Goal: Task Accomplishment & Management: Complete application form

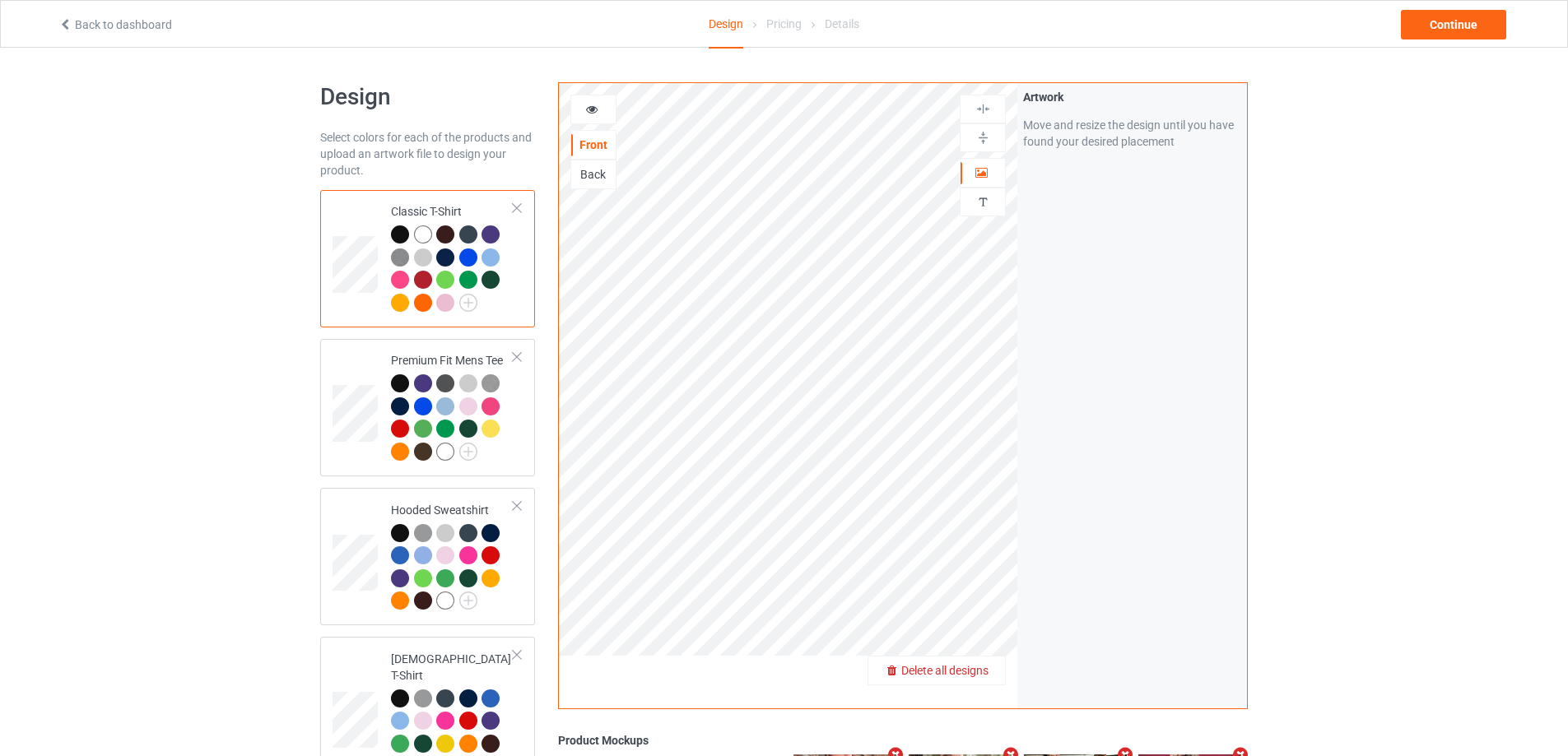
click at [979, 674] on span "Delete all designs" at bounding box center [945, 670] width 87 height 14
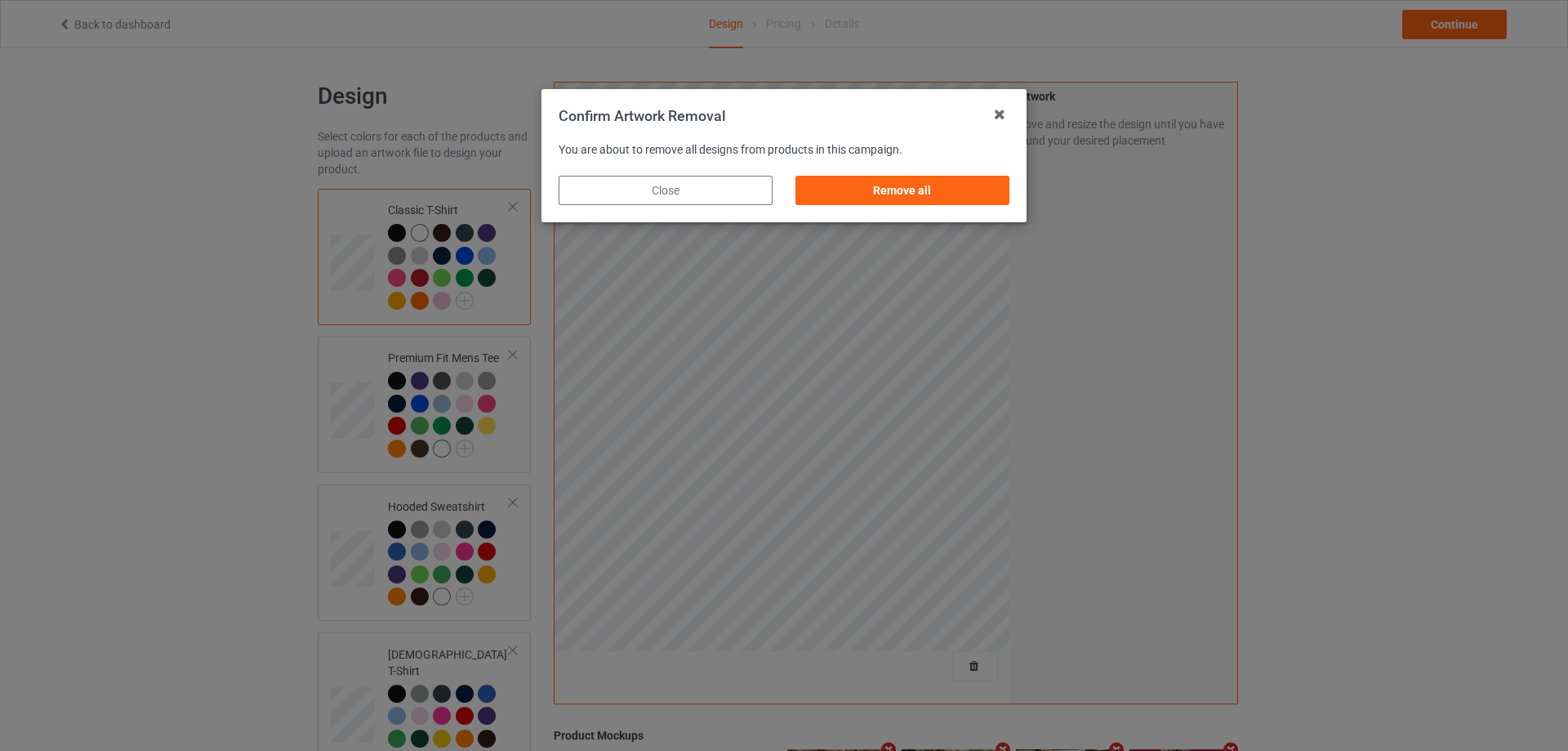
click at [972, 201] on div "Remove all" at bounding box center [902, 190] width 214 height 30
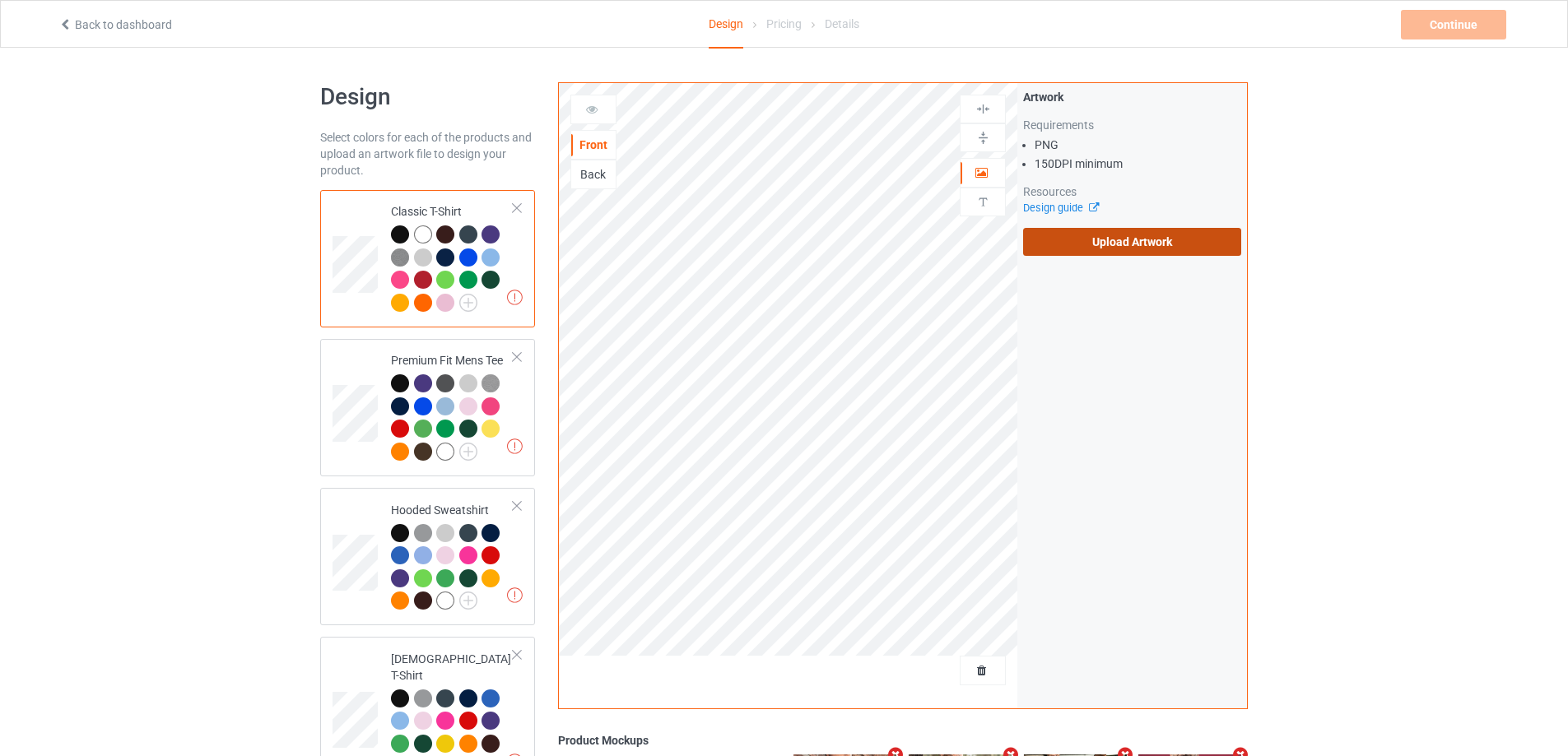
click at [1104, 235] on label "Upload Artwork" at bounding box center [1132, 242] width 218 height 28
click at [0, 0] on input "Upload Artwork" at bounding box center [0, 0] width 0 height 0
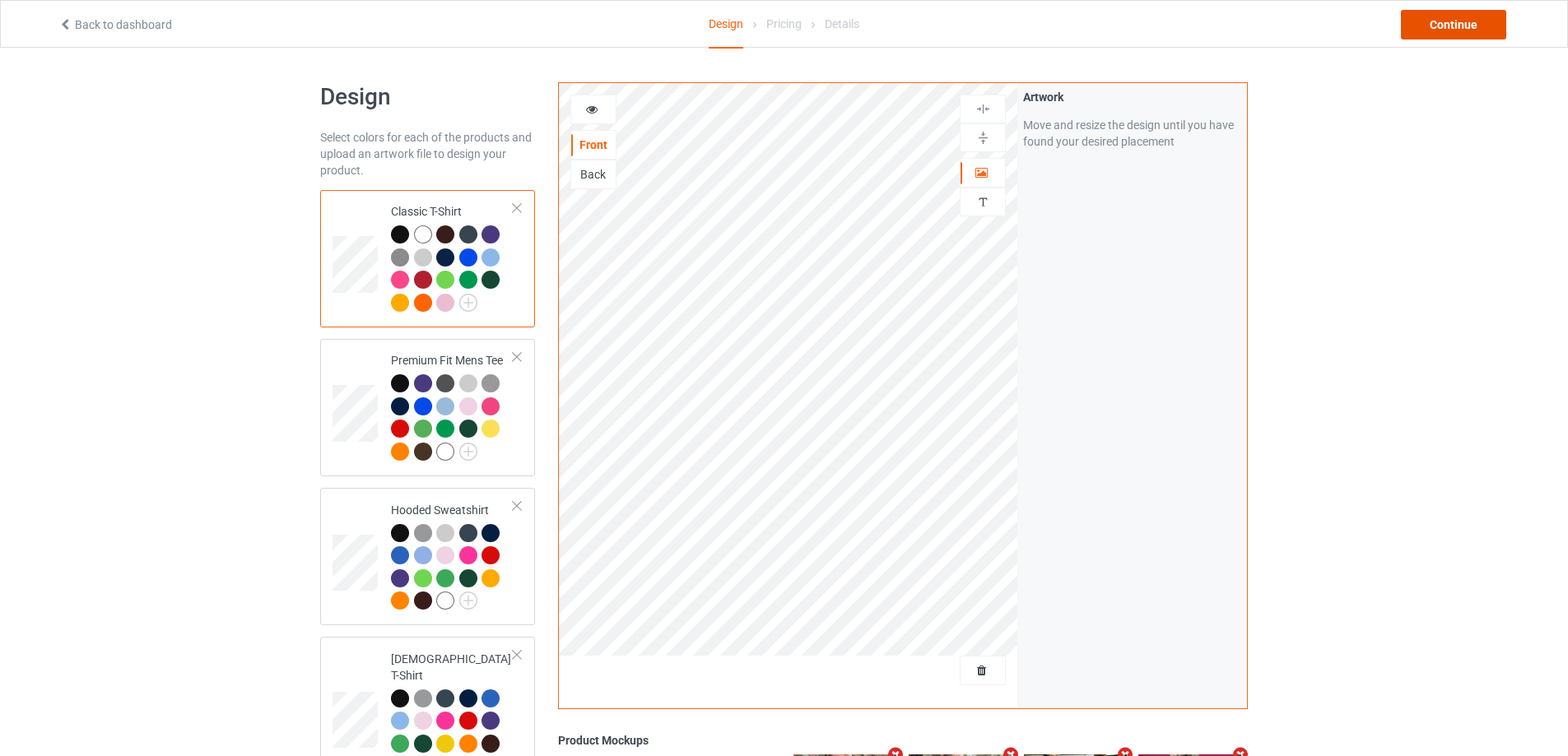
click at [1470, 14] on div "Continue" at bounding box center [1453, 25] width 105 height 30
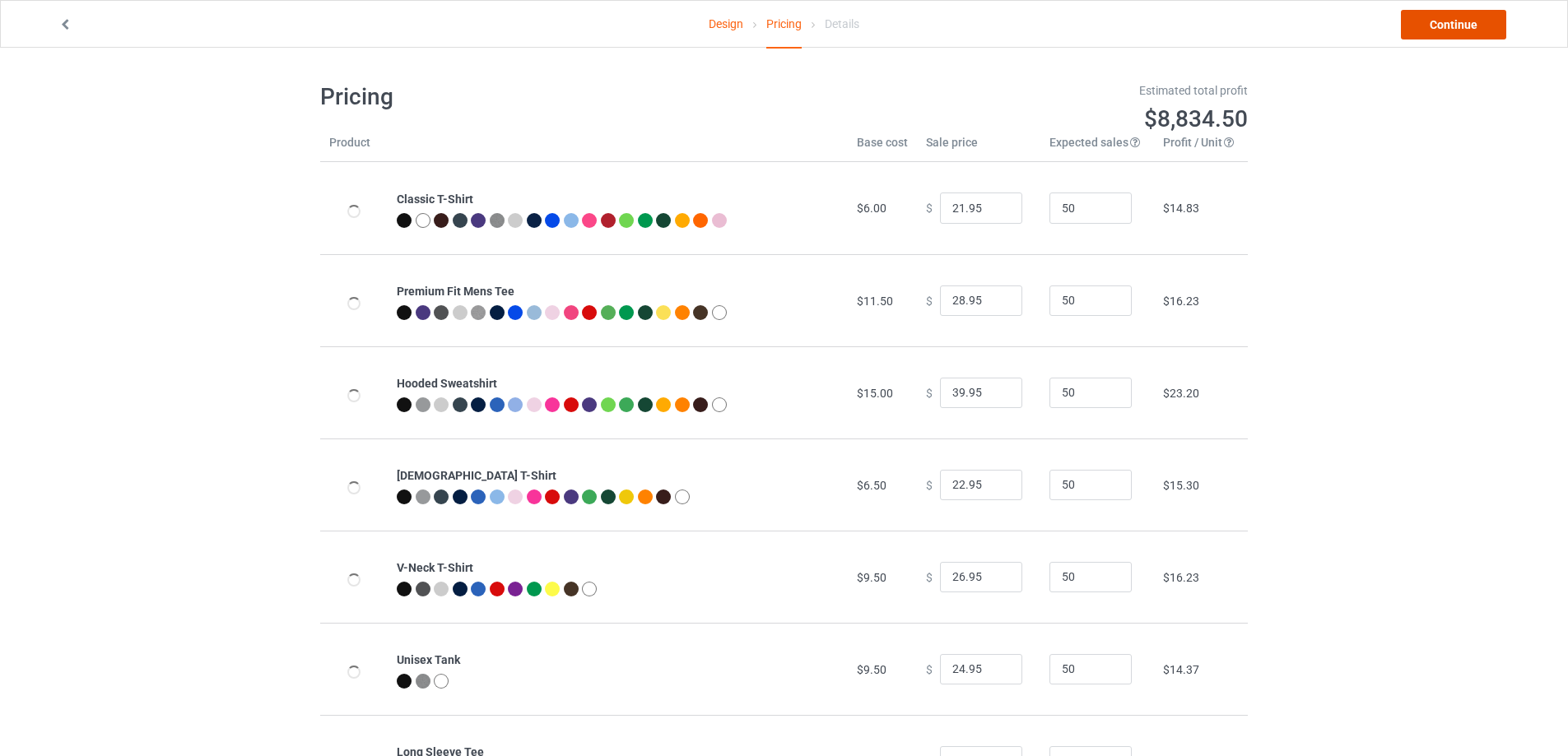
click at [1470, 14] on link "Continue" at bounding box center [1453, 25] width 105 height 30
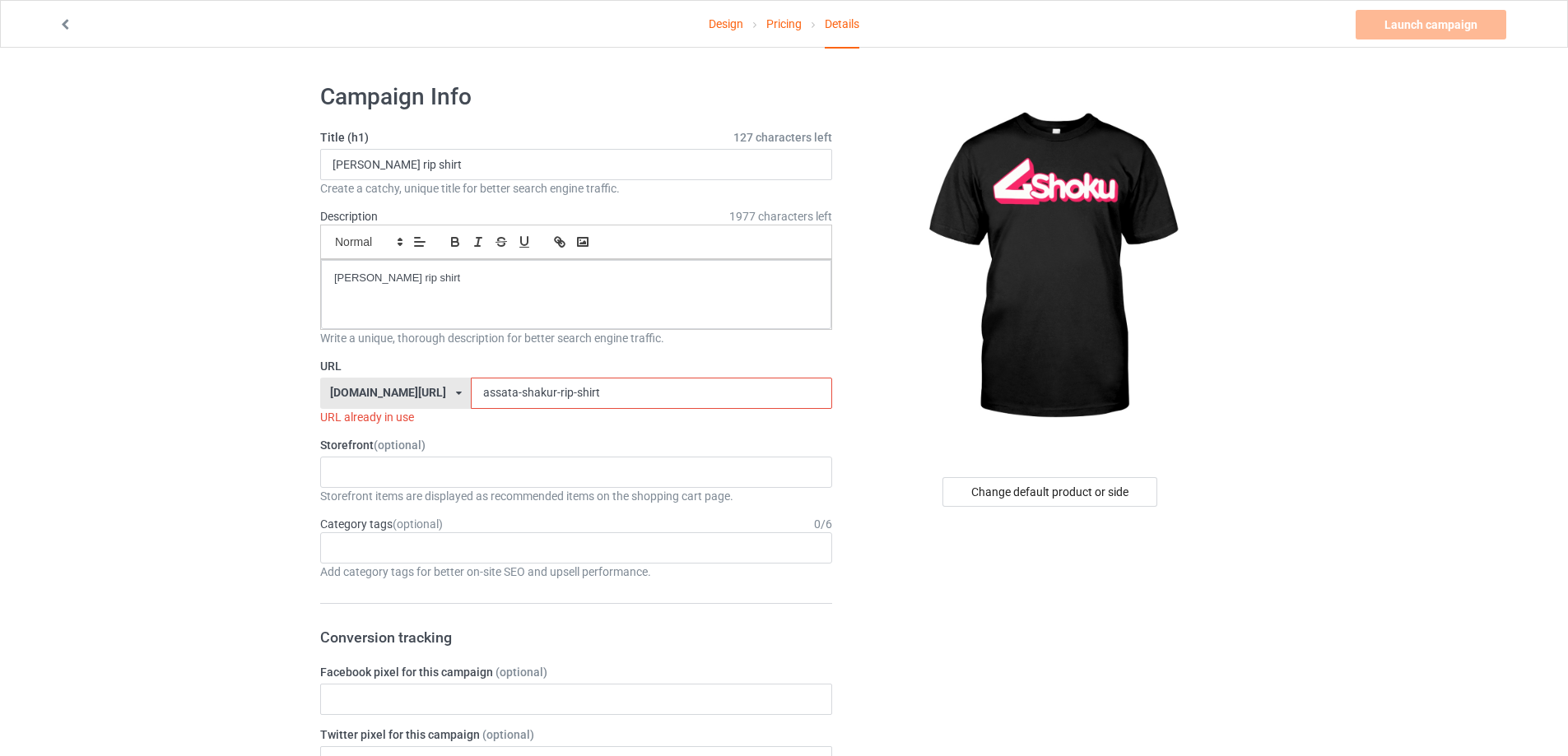
drag, startPoint x: 582, startPoint y: 406, endPoint x: 273, endPoint y: 406, distance: 309.0
drag, startPoint x: 466, startPoint y: 280, endPoint x: 175, endPoint y: 269, distance: 291.2
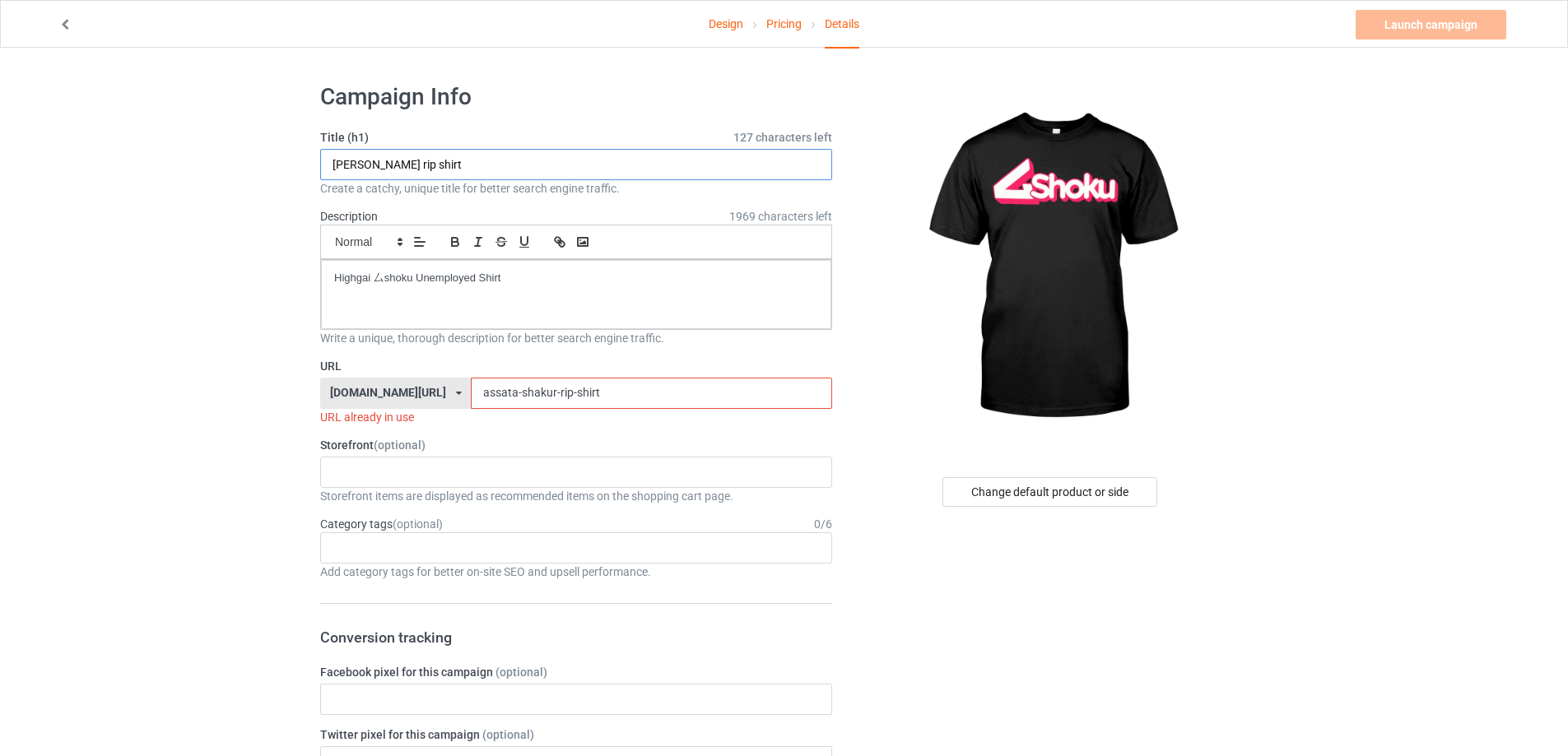
paste input "Highgai 厶shoku Unemployed S"
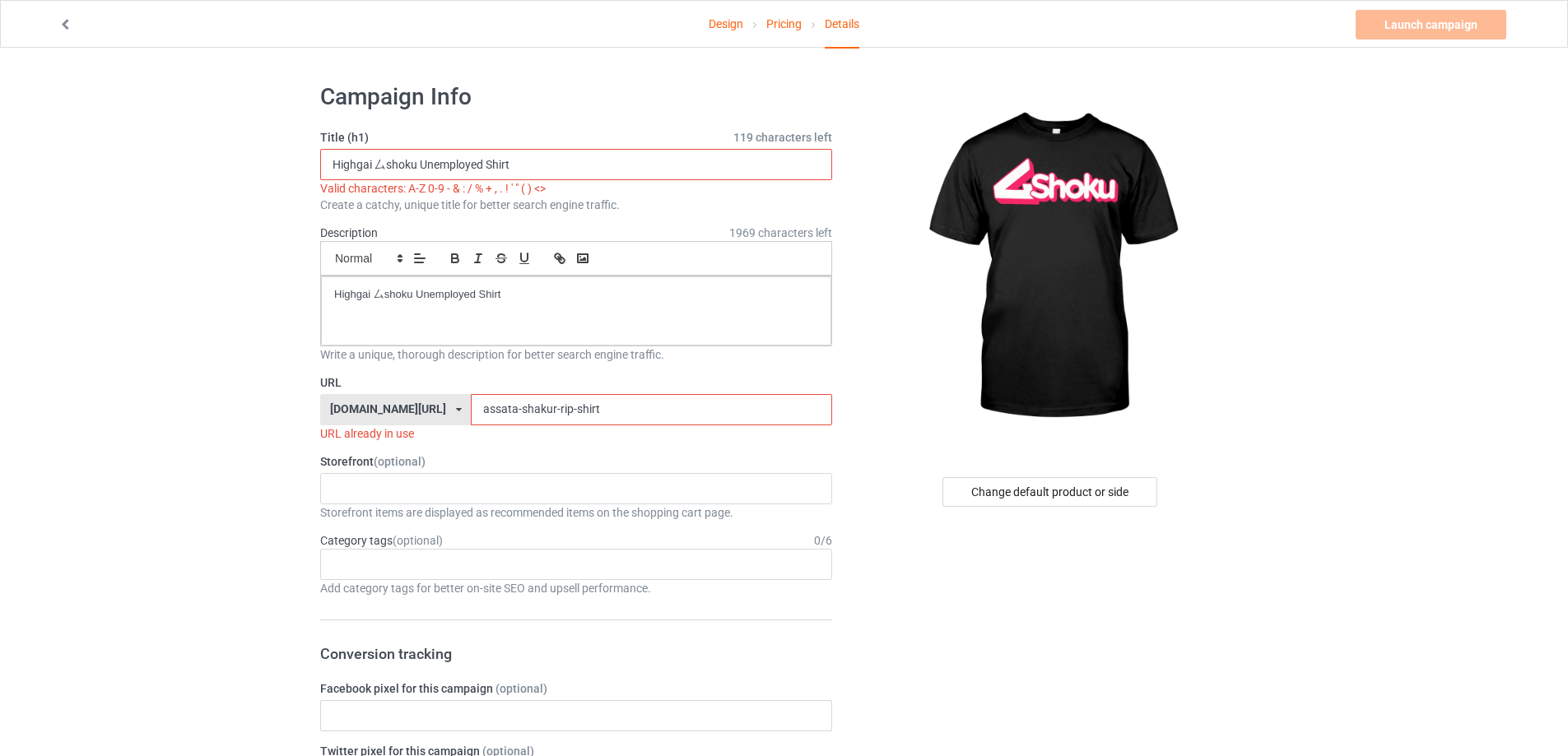
type input "Highgai 厶shoku Unemployed Shirt"
drag, startPoint x: 525, startPoint y: 413, endPoint x: 344, endPoint y: 412, distance: 181.0
click at [344, 412] on div "teechip.com/ teetrendus.com/ teechip.com/ 5cd2f964b197f721e1cad219 587d0d41cee3…" at bounding box center [576, 409] width 512 height 31
paste input "highgai-shoku-unemployed-tee"
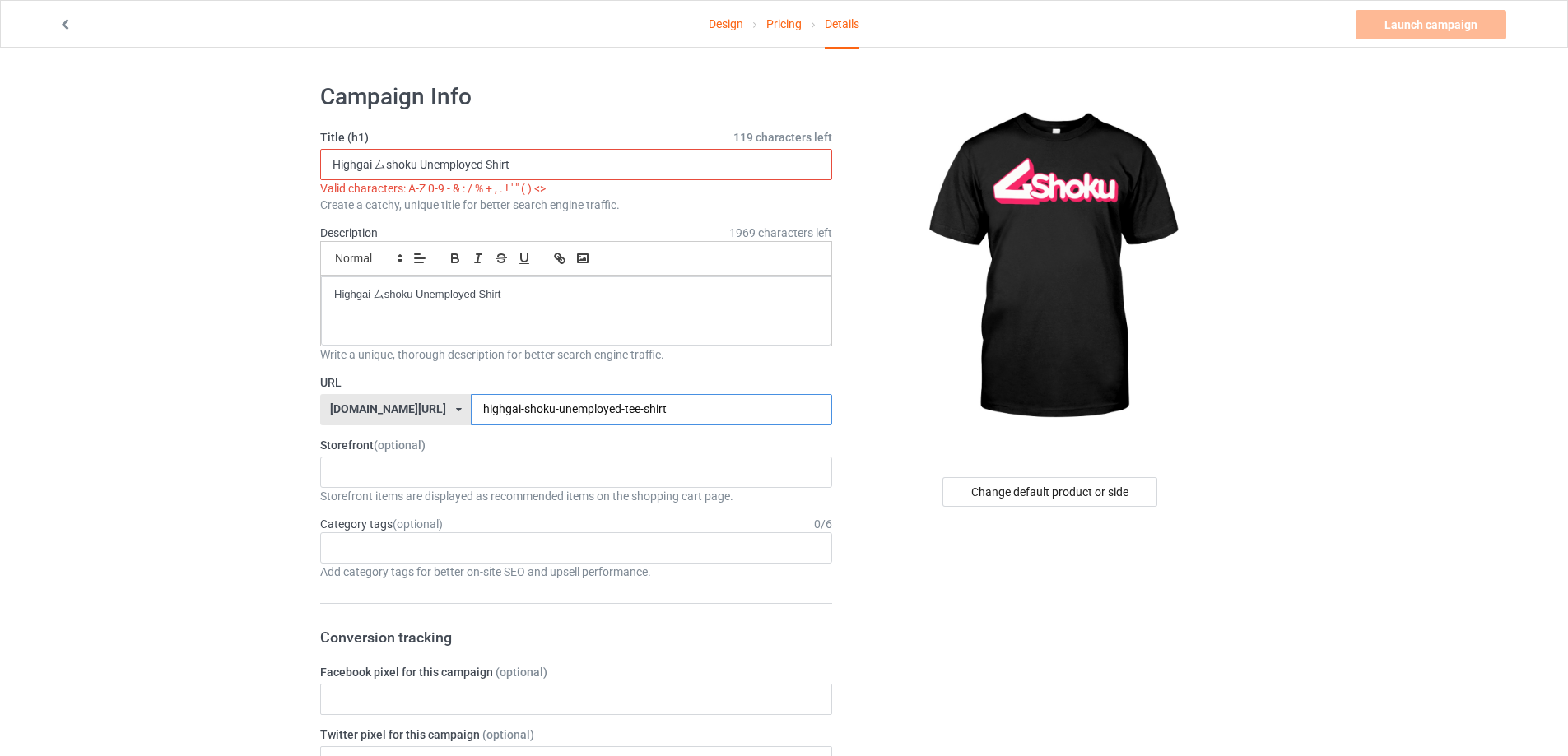
drag, startPoint x: 578, startPoint y: 411, endPoint x: 593, endPoint y: 412, distance: 15.0
click at [593, 412] on input "highgai-shoku-unemployed-tee-shirt" at bounding box center [651, 409] width 361 height 31
type input "highgai-shoku-unemployed-shirt"
click at [385, 165] on input "Highgai 厶shoku Unemployed Shirt" at bounding box center [576, 164] width 512 height 31
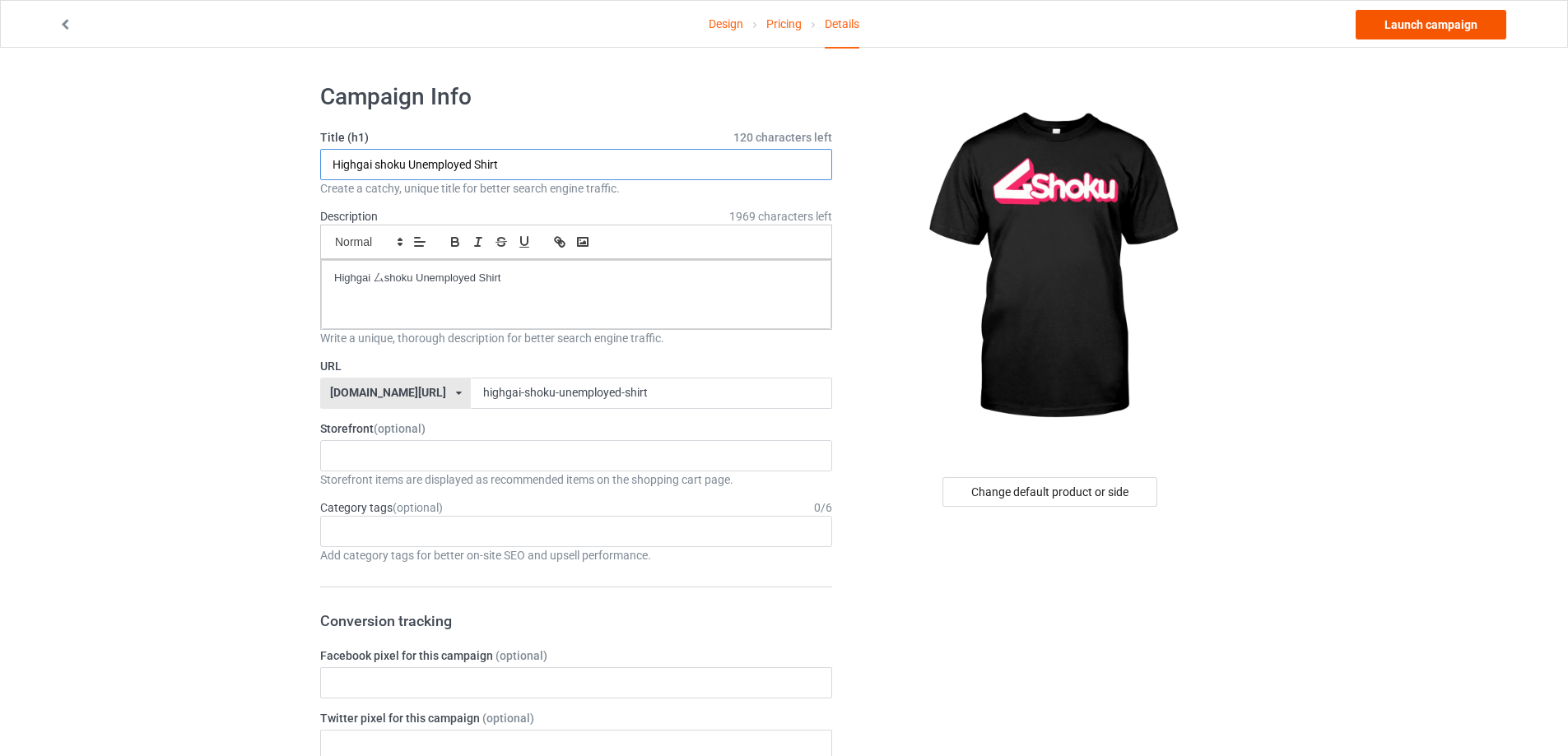
type input "Highgai shoku Unemployed Shirt"
click at [1437, 14] on link "Launch campaign" at bounding box center [1430, 25] width 150 height 30
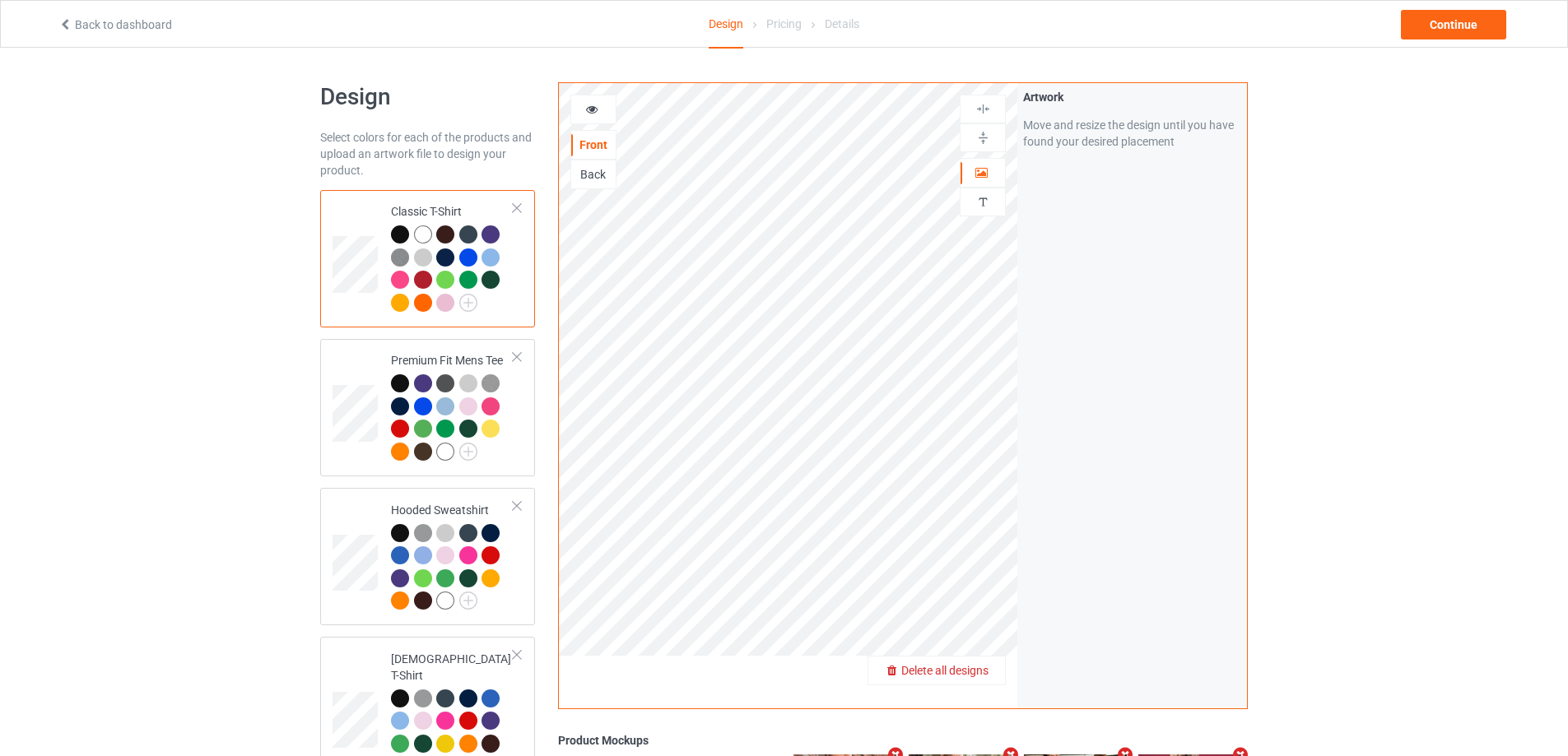
click at [984, 674] on span "Delete all designs" at bounding box center [945, 670] width 87 height 14
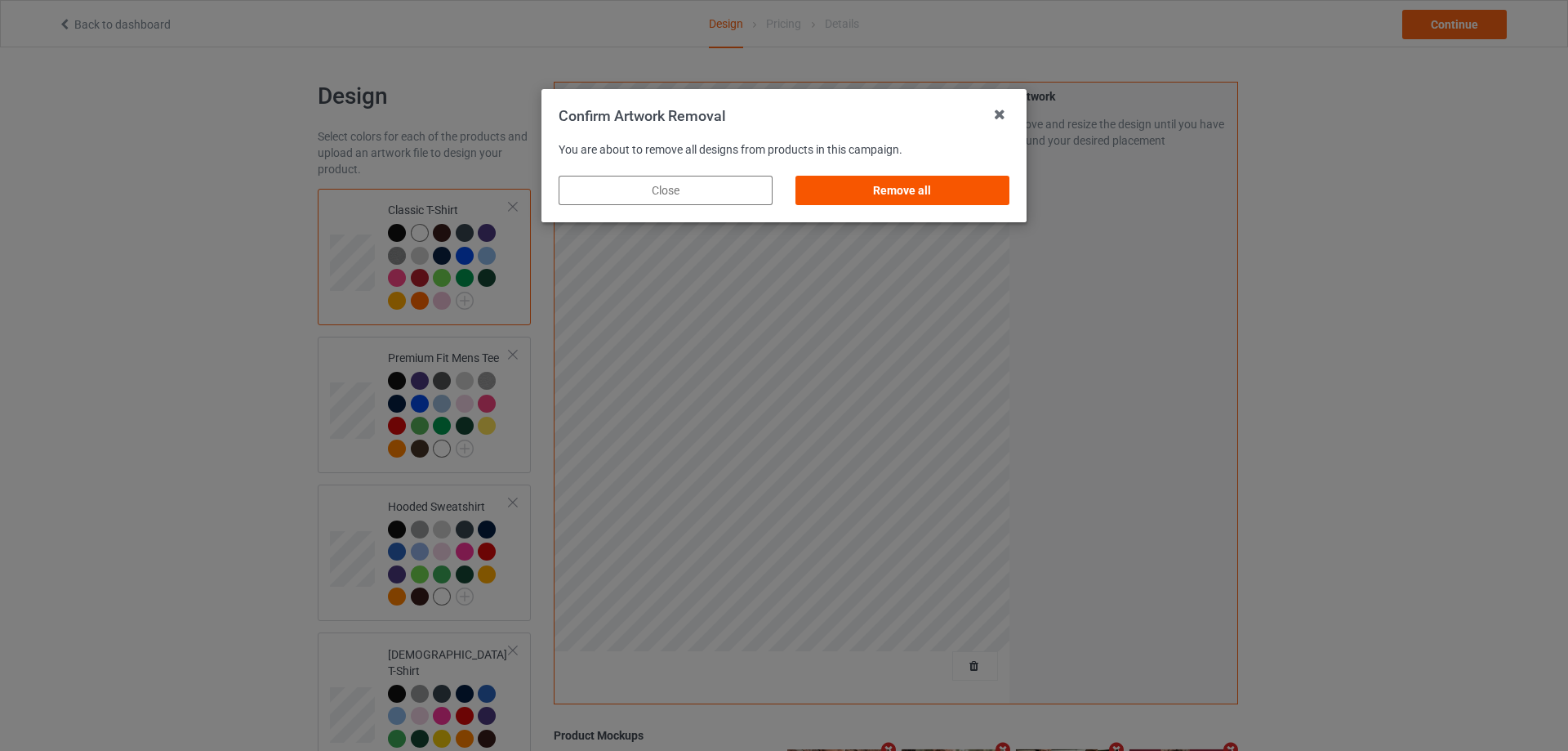
click at [934, 195] on div "Remove all" at bounding box center [902, 190] width 214 height 30
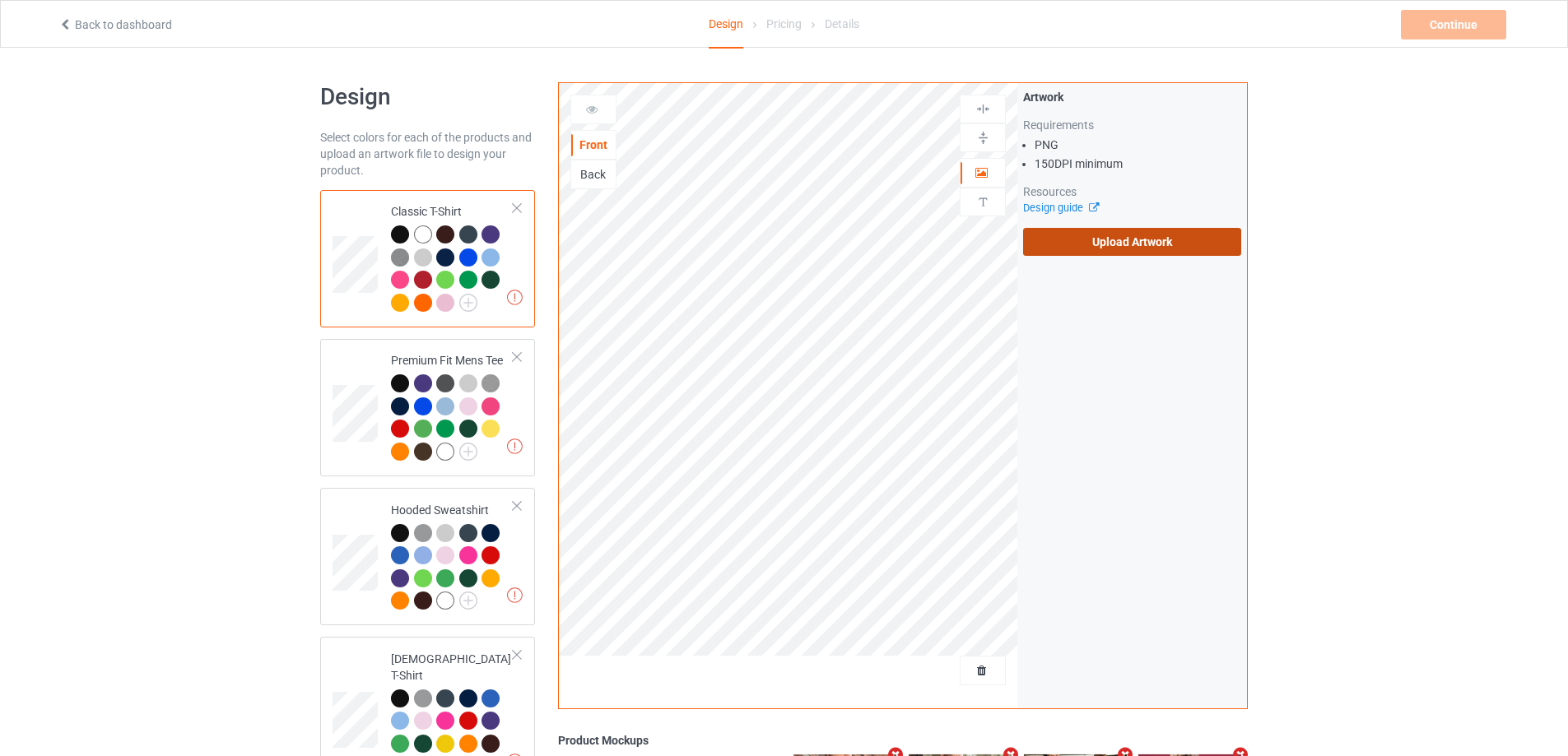
click at [1082, 254] on label "Upload Artwork" at bounding box center [1132, 242] width 218 height 28
click at [0, 0] on input "Upload Artwork" at bounding box center [0, 0] width 0 height 0
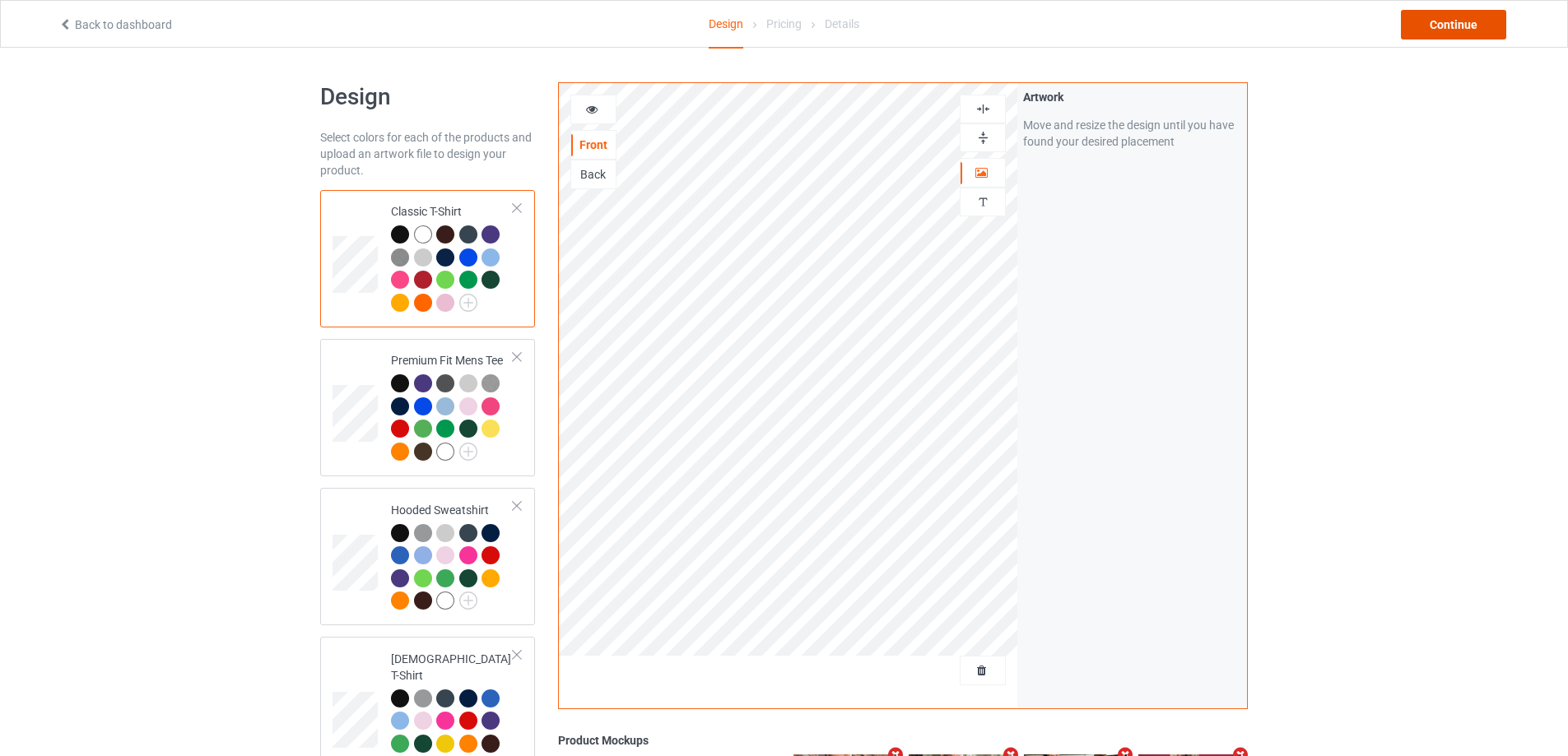
click at [1453, 25] on div "Continue" at bounding box center [1453, 25] width 105 height 30
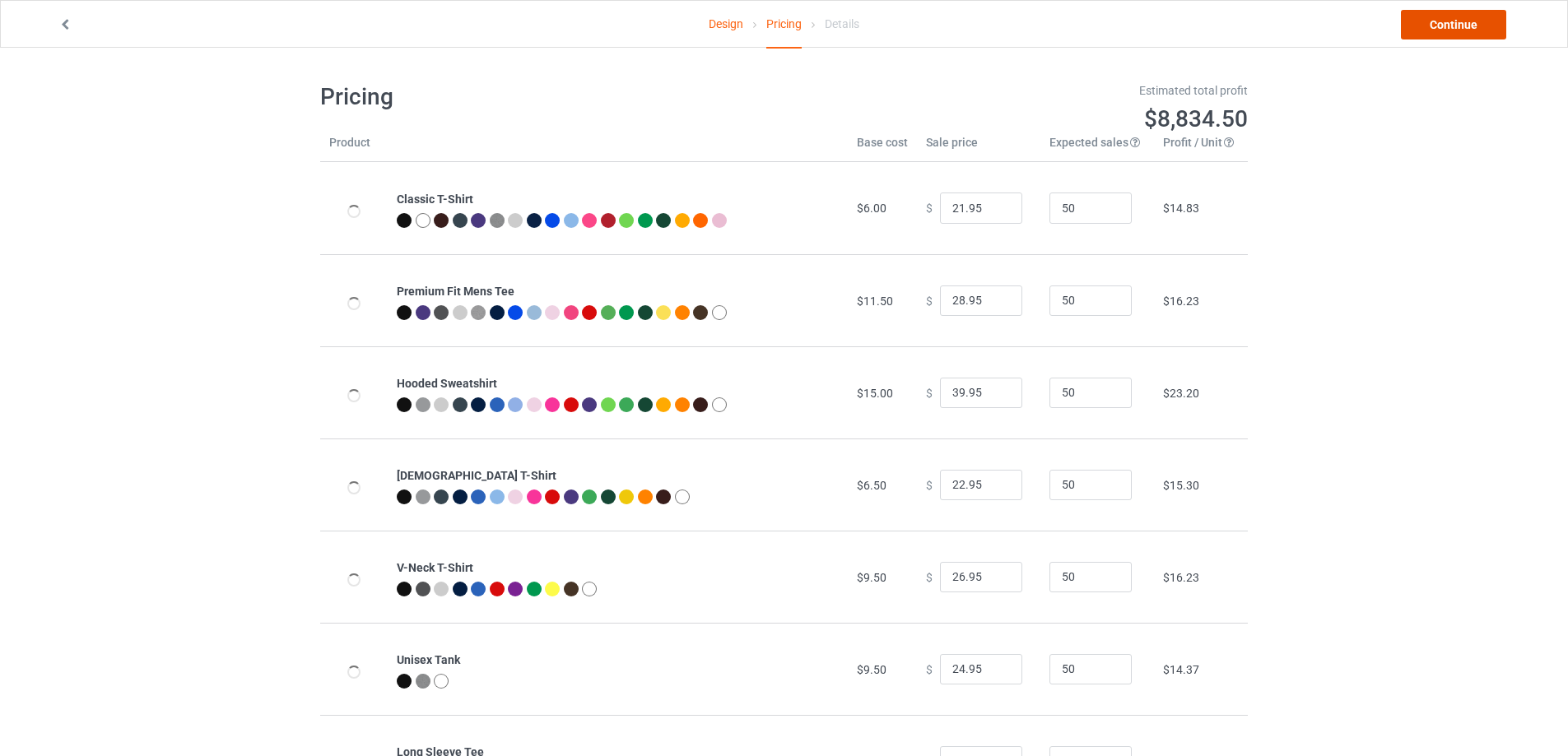
click at [1450, 23] on link "Continue" at bounding box center [1453, 25] width 105 height 30
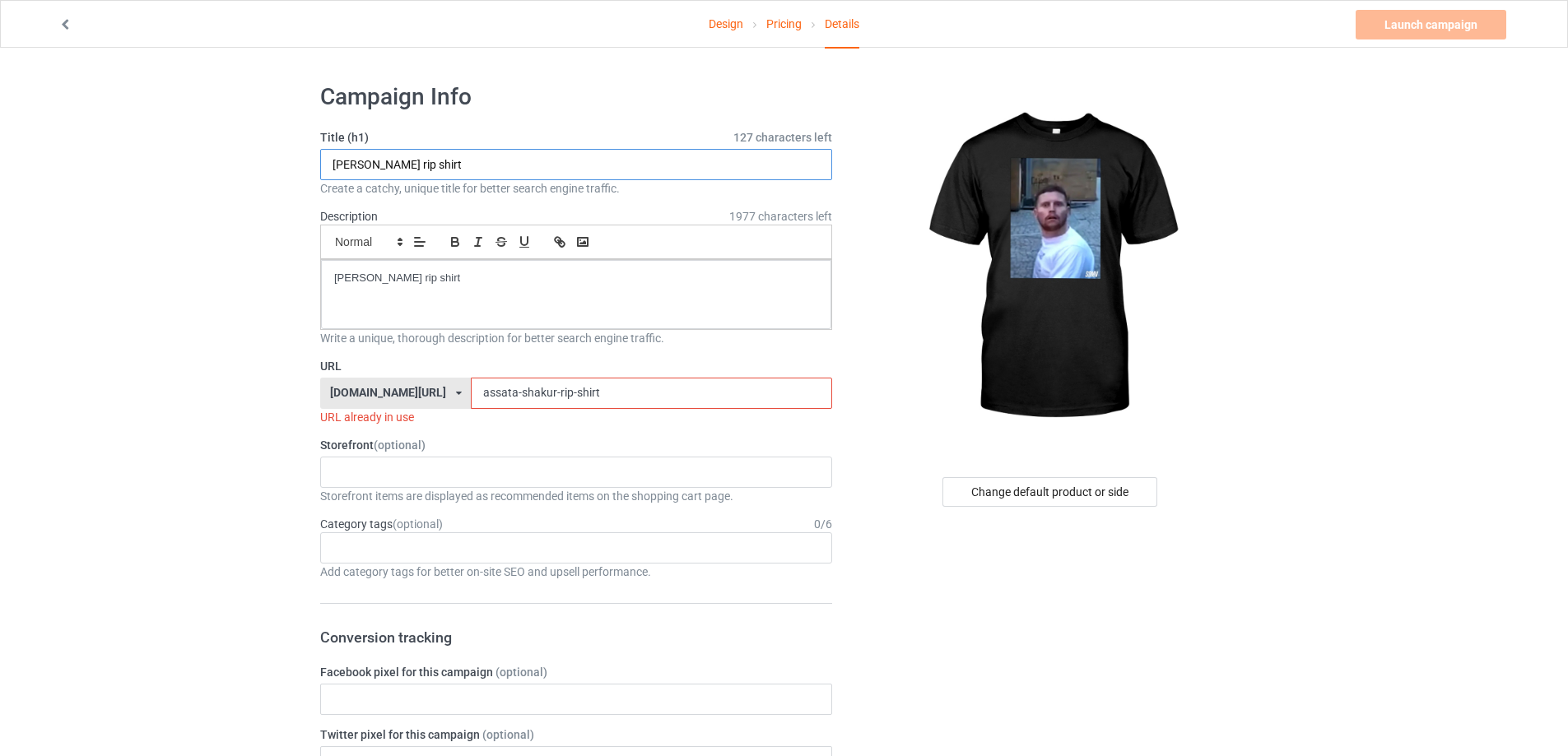
drag, startPoint x: 342, startPoint y: 159, endPoint x: 368, endPoint y: 229, distance: 74.7
paste input "Shocked Behzinga Shirt meme"
type input "Shocked Behzinga Shirt meme"
drag, startPoint x: 492, startPoint y: 286, endPoint x: 252, endPoint y: 288, distance: 240.0
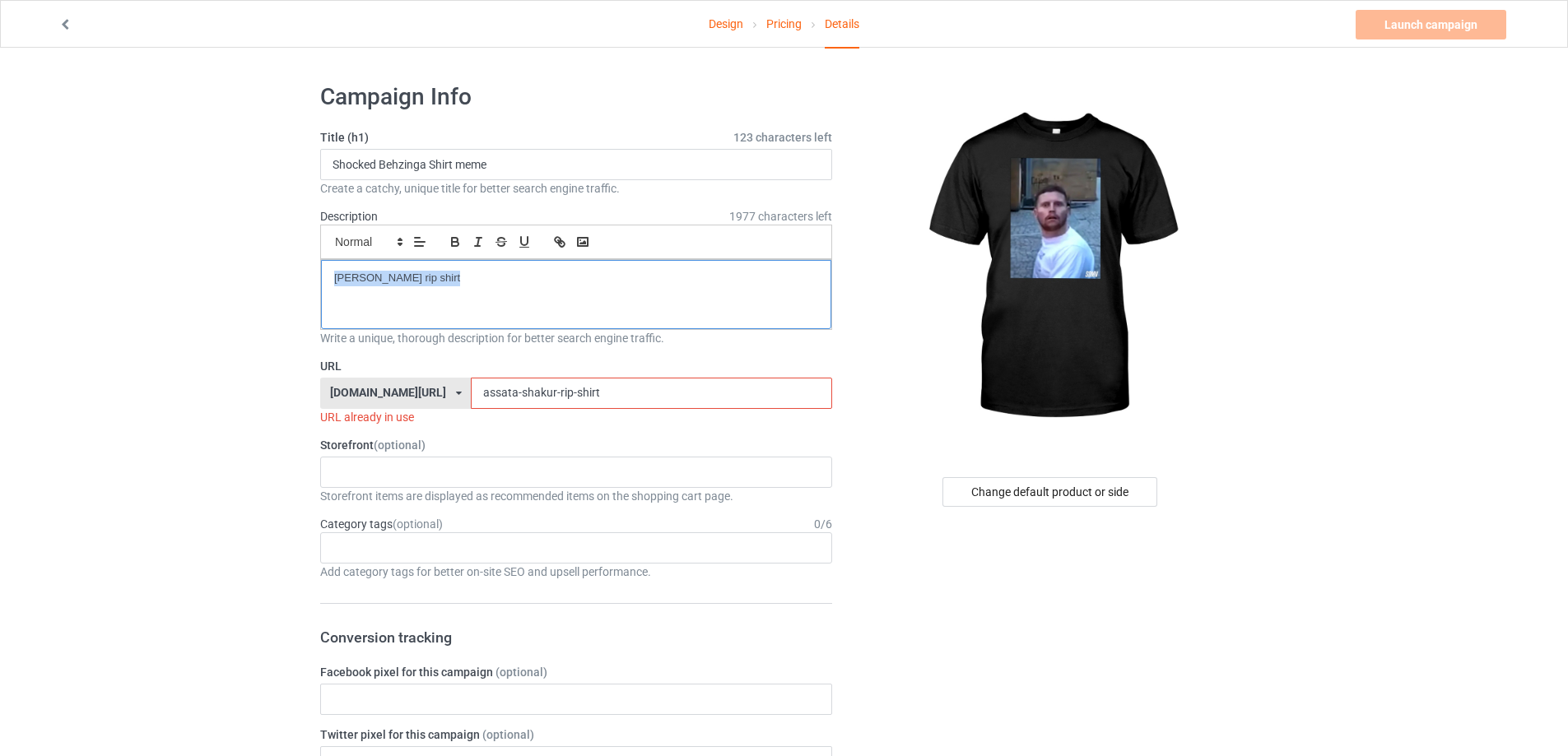
drag, startPoint x: 586, startPoint y: 396, endPoint x: 338, endPoint y: 422, distance: 249.4
click at [323, 422] on div "URL [DOMAIN_NAME][URL] [DOMAIN_NAME][URL] [DOMAIN_NAME][URL] 5cd2f964b197f721e1…" at bounding box center [576, 391] width 512 height 67
paste input "shocked-behzinga-shirt-meme"
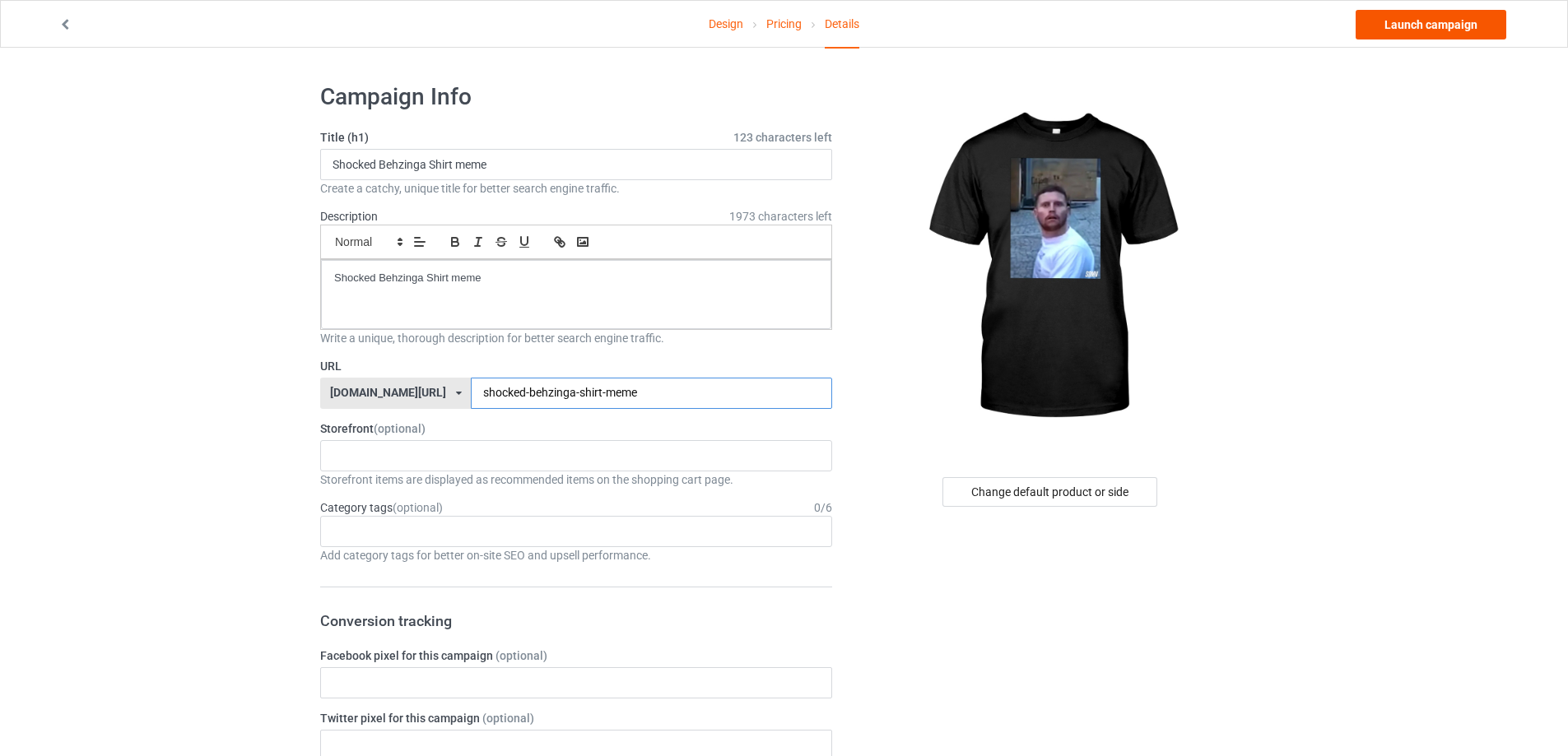
type input "shocked-behzinga-shirt-meme"
click at [1408, 20] on link "Launch campaign" at bounding box center [1430, 25] width 150 height 30
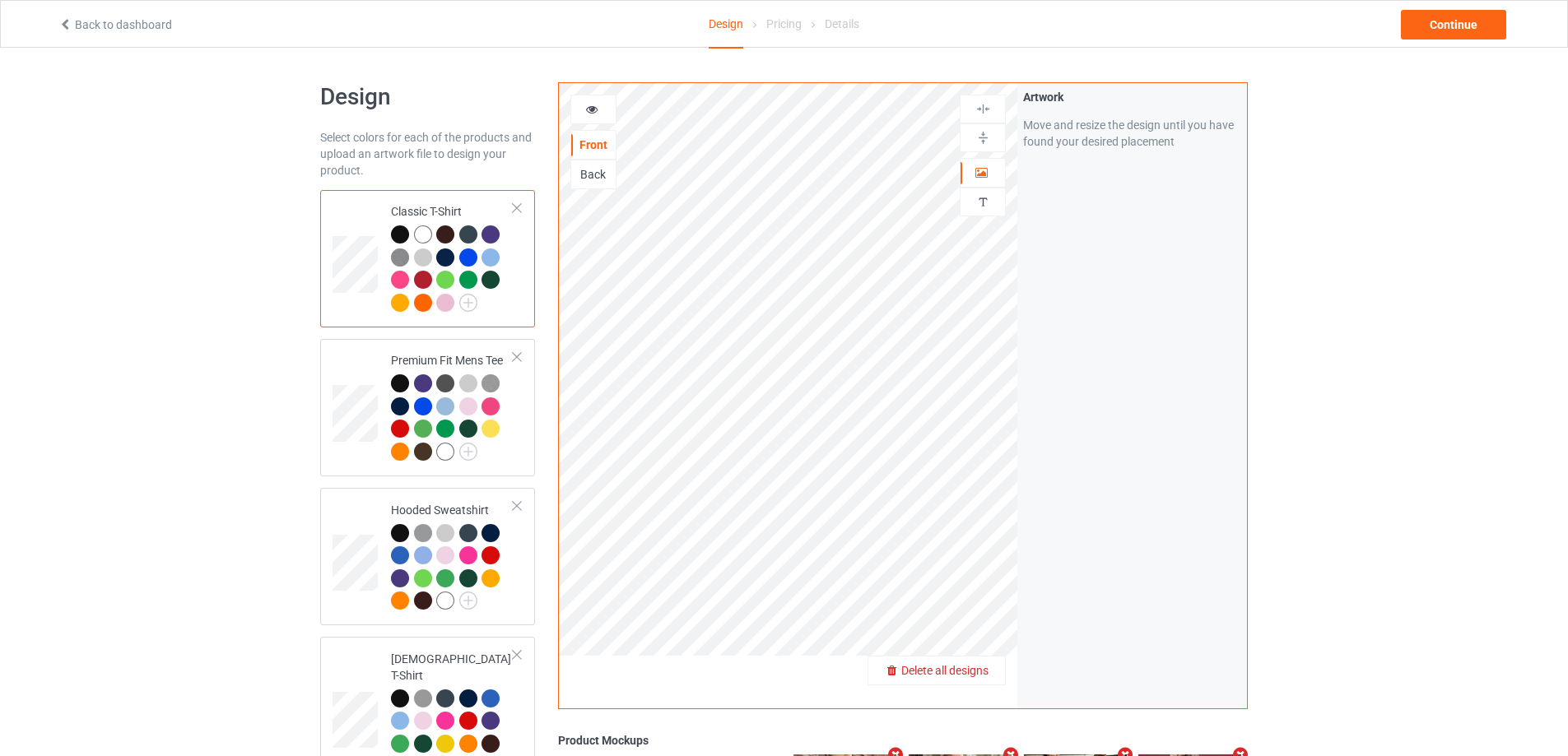
click at [980, 679] on div "Delete all designs" at bounding box center [936, 669] width 137 height 16
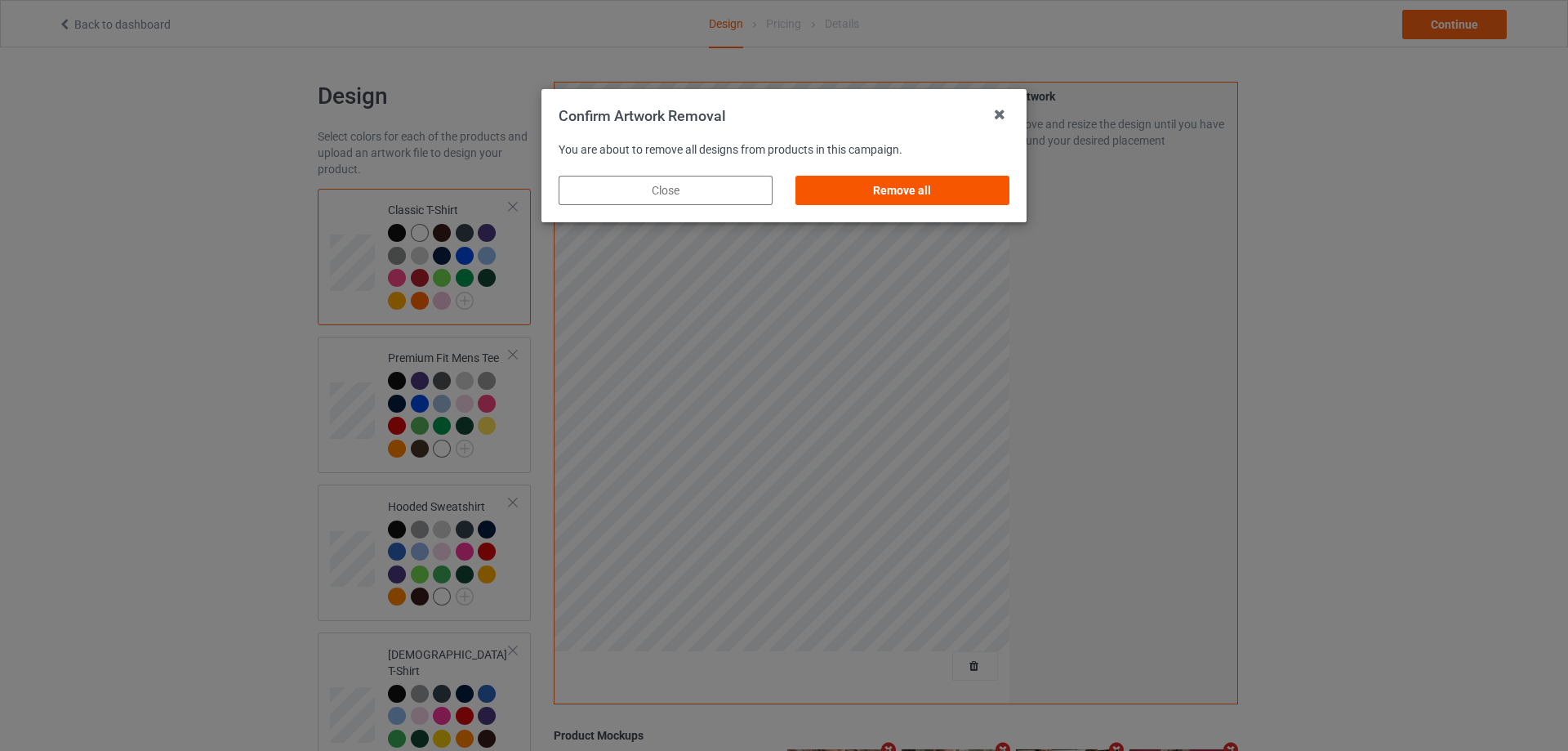
drag, startPoint x: 959, startPoint y: 190, endPoint x: 1011, endPoint y: 202, distance: 53.4
click at [959, 190] on div "Remove all" at bounding box center [902, 190] width 214 height 30
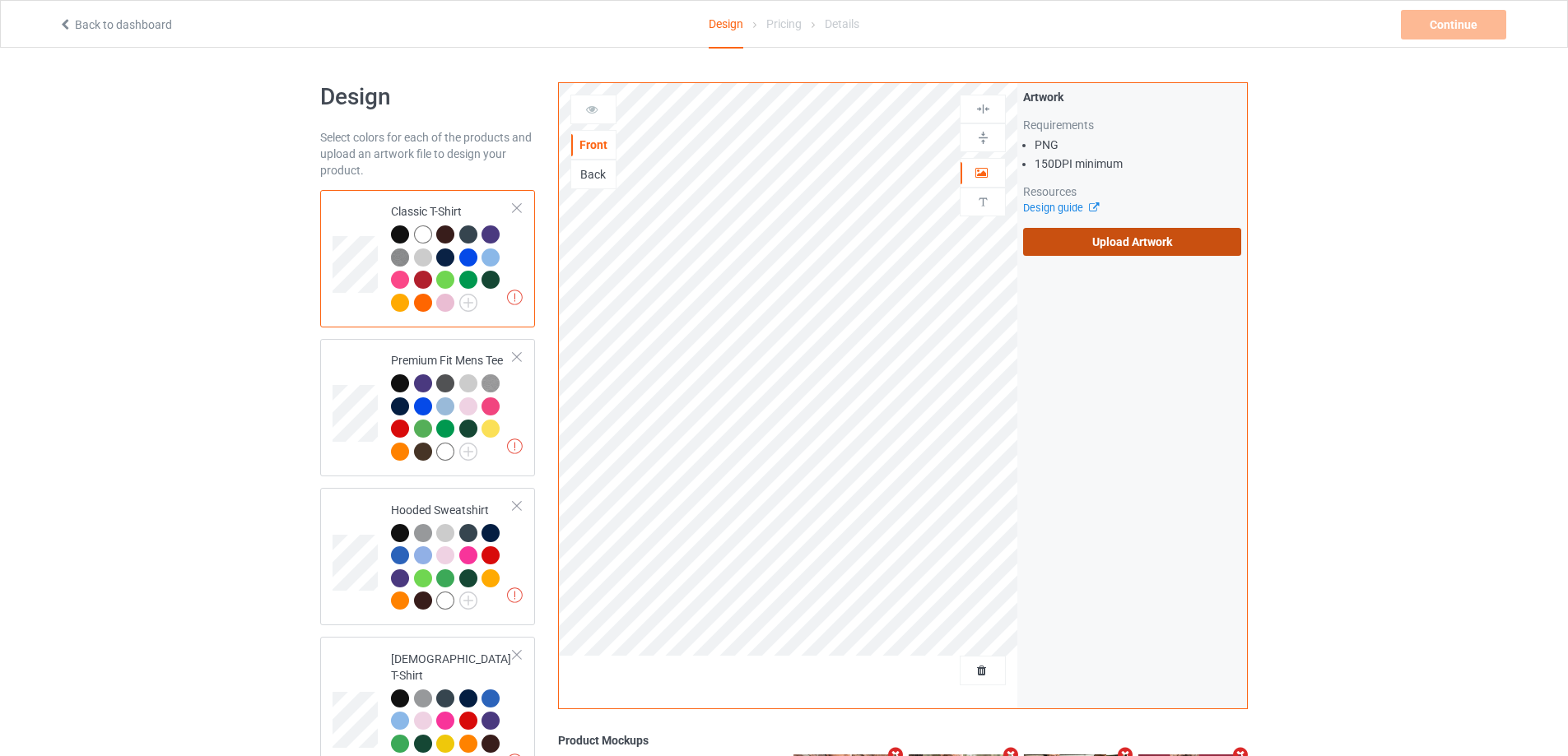
click at [1113, 246] on label "Upload Artwork" at bounding box center [1132, 242] width 218 height 28
click at [0, 0] on input "Upload Artwork" at bounding box center [0, 0] width 0 height 0
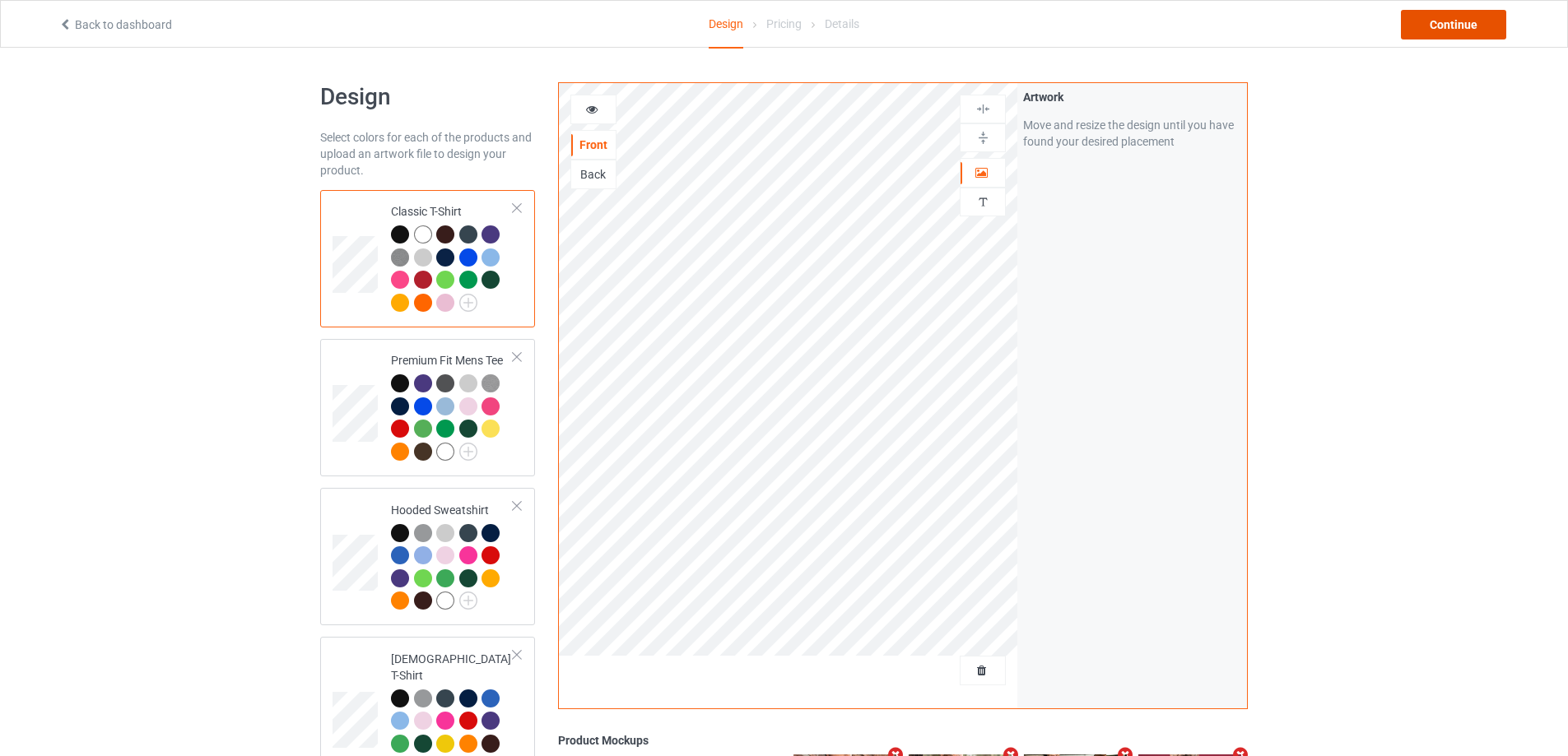
click at [1463, 32] on div "Continue" at bounding box center [1453, 25] width 105 height 30
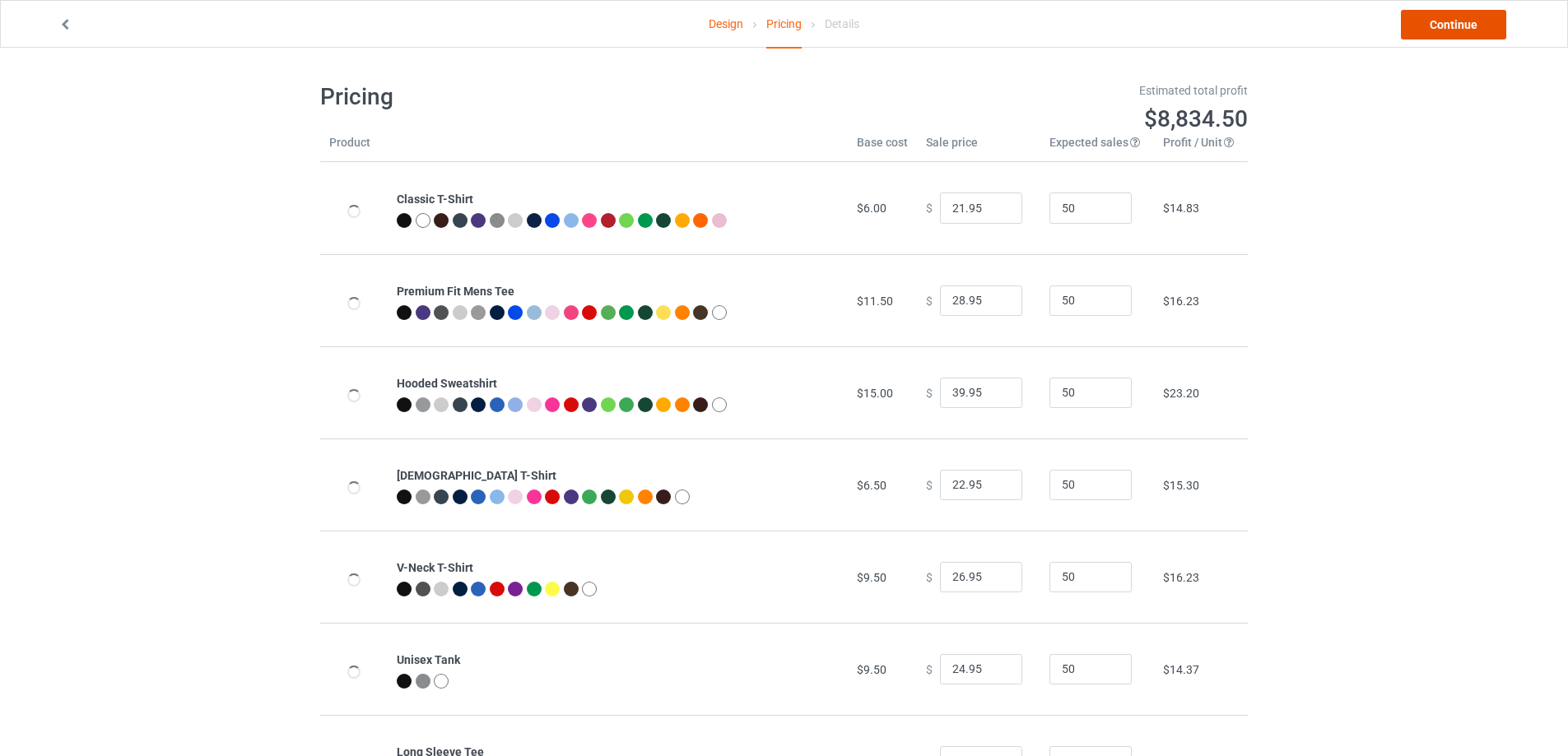
click at [1463, 32] on link "Continue" at bounding box center [1453, 25] width 105 height 30
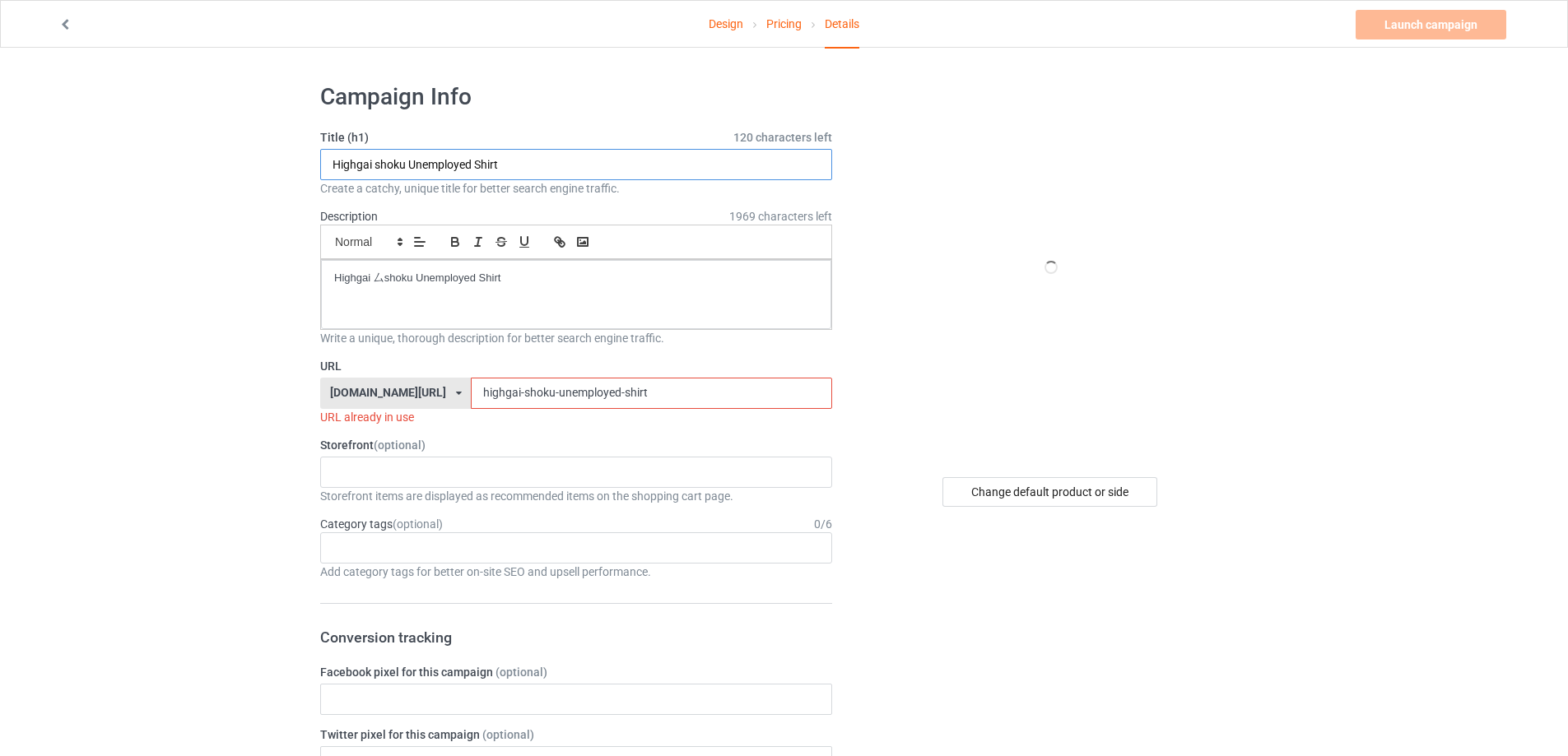
drag, startPoint x: 389, startPoint y: 156, endPoint x: 266, endPoint y: 156, distance: 123.0
paste input "ITALIAN-TV-2S Shirt meme"
type input "ITALIAN-TV-2S Shirt meme"
drag, startPoint x: 544, startPoint y: 274, endPoint x: 244, endPoint y: 275, distance: 300.0
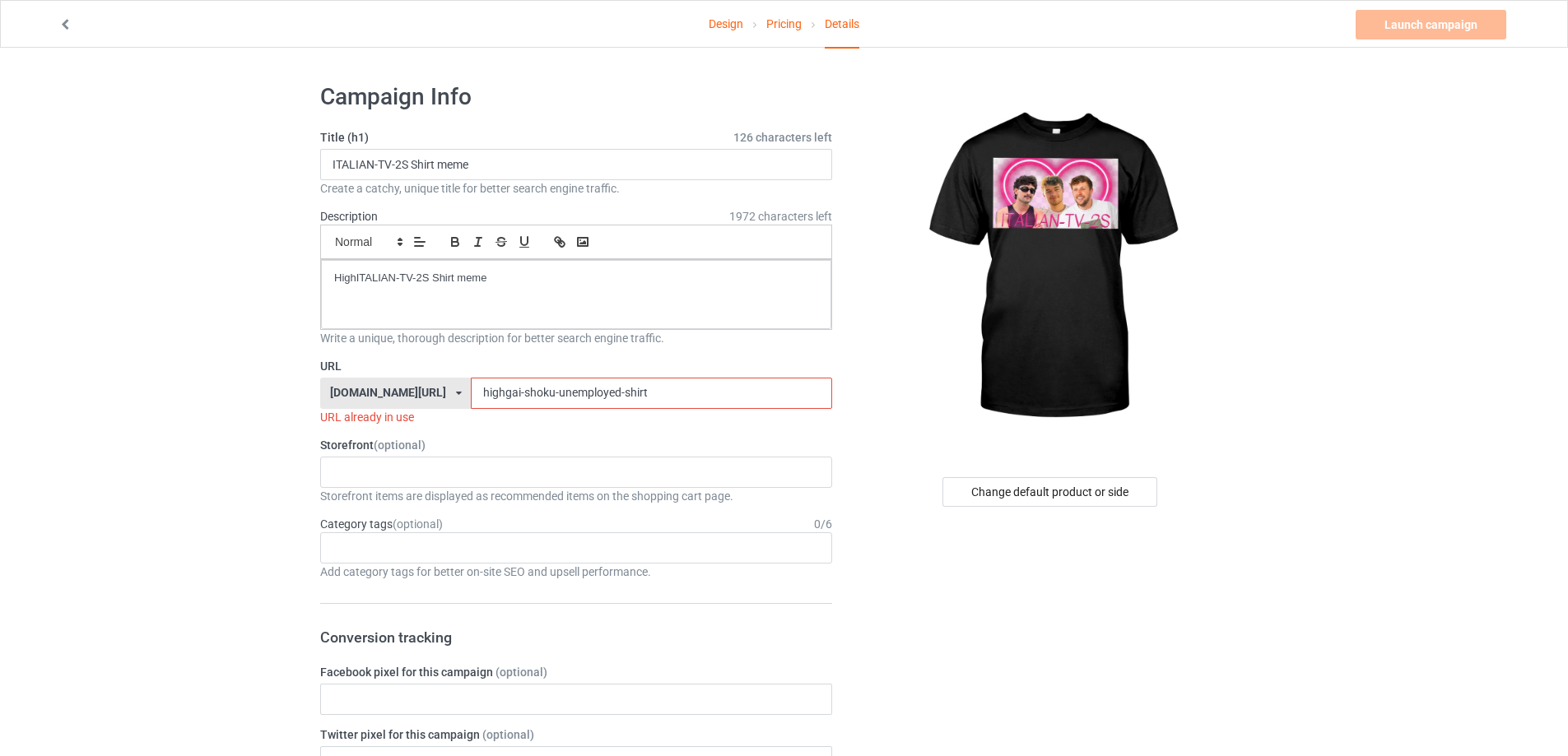
drag, startPoint x: 618, startPoint y: 382, endPoint x: 257, endPoint y: 388, distance: 361.0
paste input "italian-tv-2s-shirt-meme"
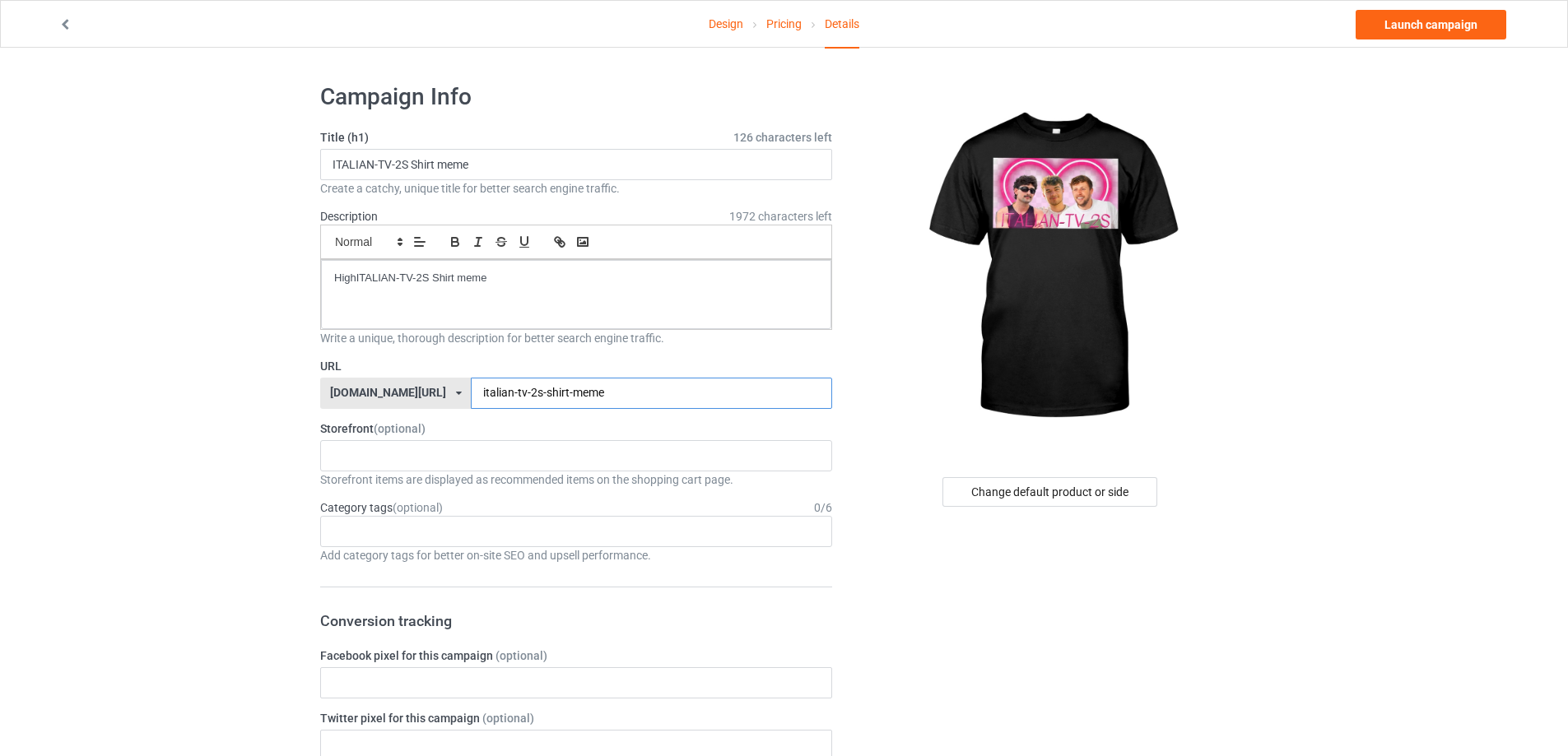
type input "italian-tv-2s-shirt-meme"
click at [717, 32] on link "Design" at bounding box center [726, 24] width 35 height 46
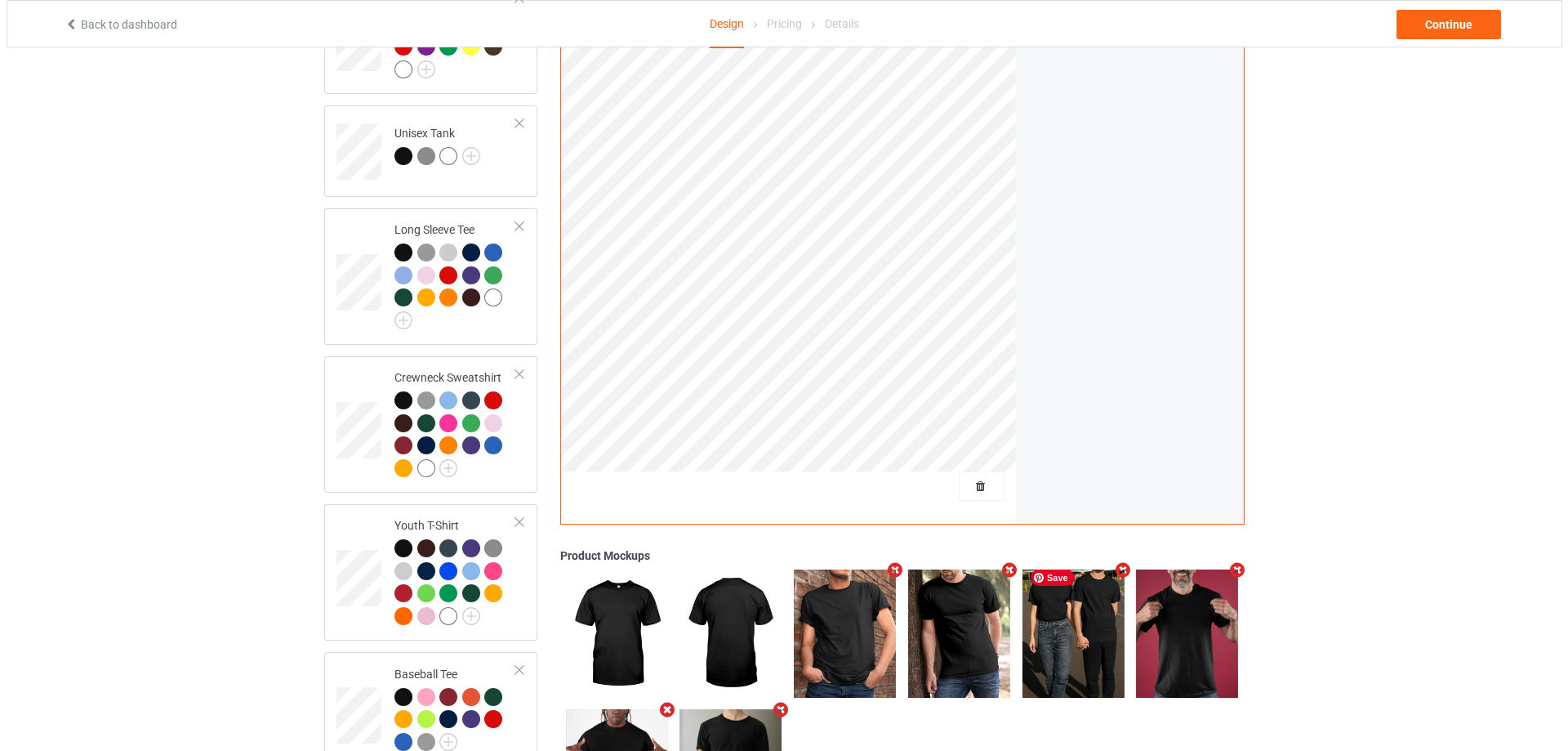
scroll to position [935, 0]
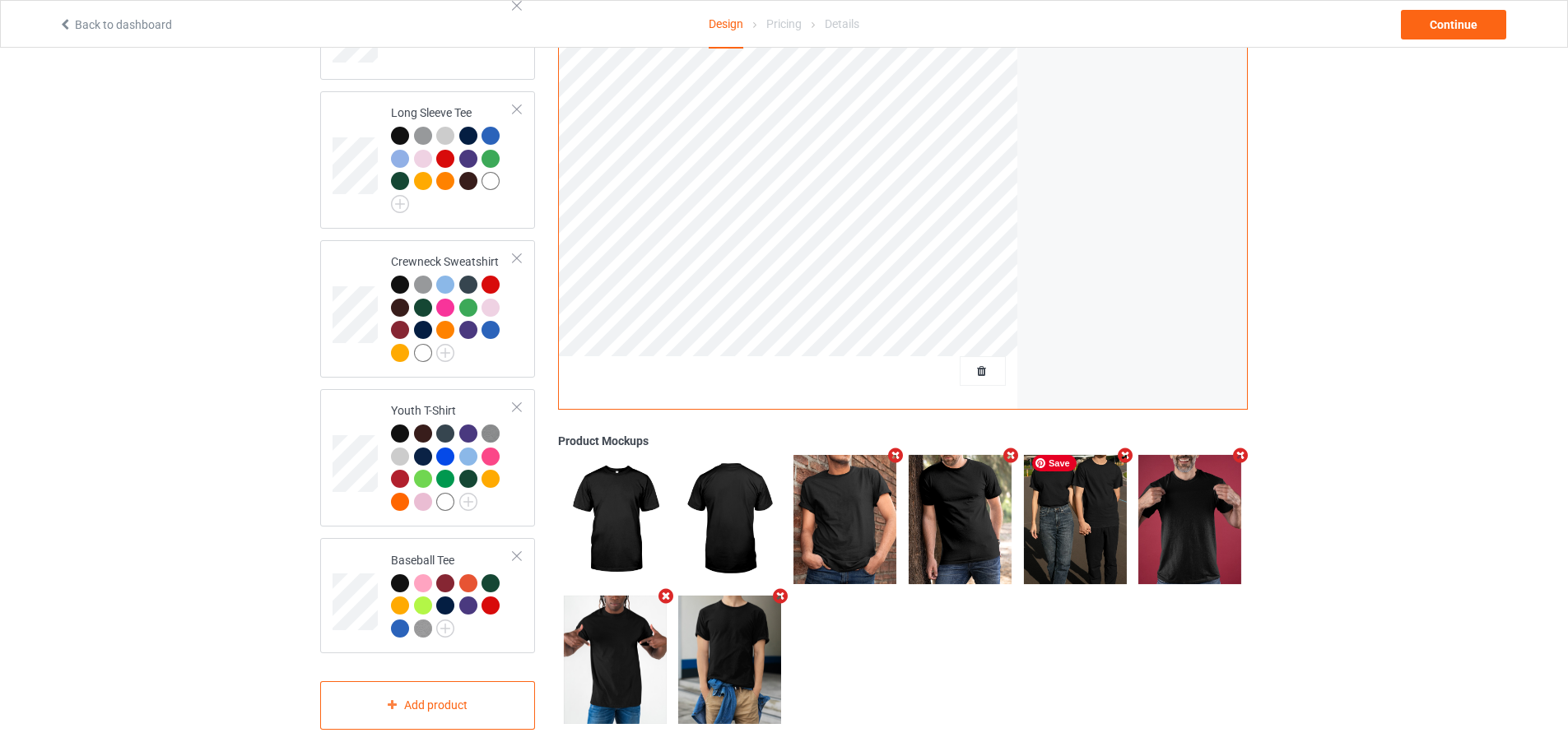
click at [1002, 447] on icon "Remove mockup" at bounding box center [1010, 456] width 20 height 17
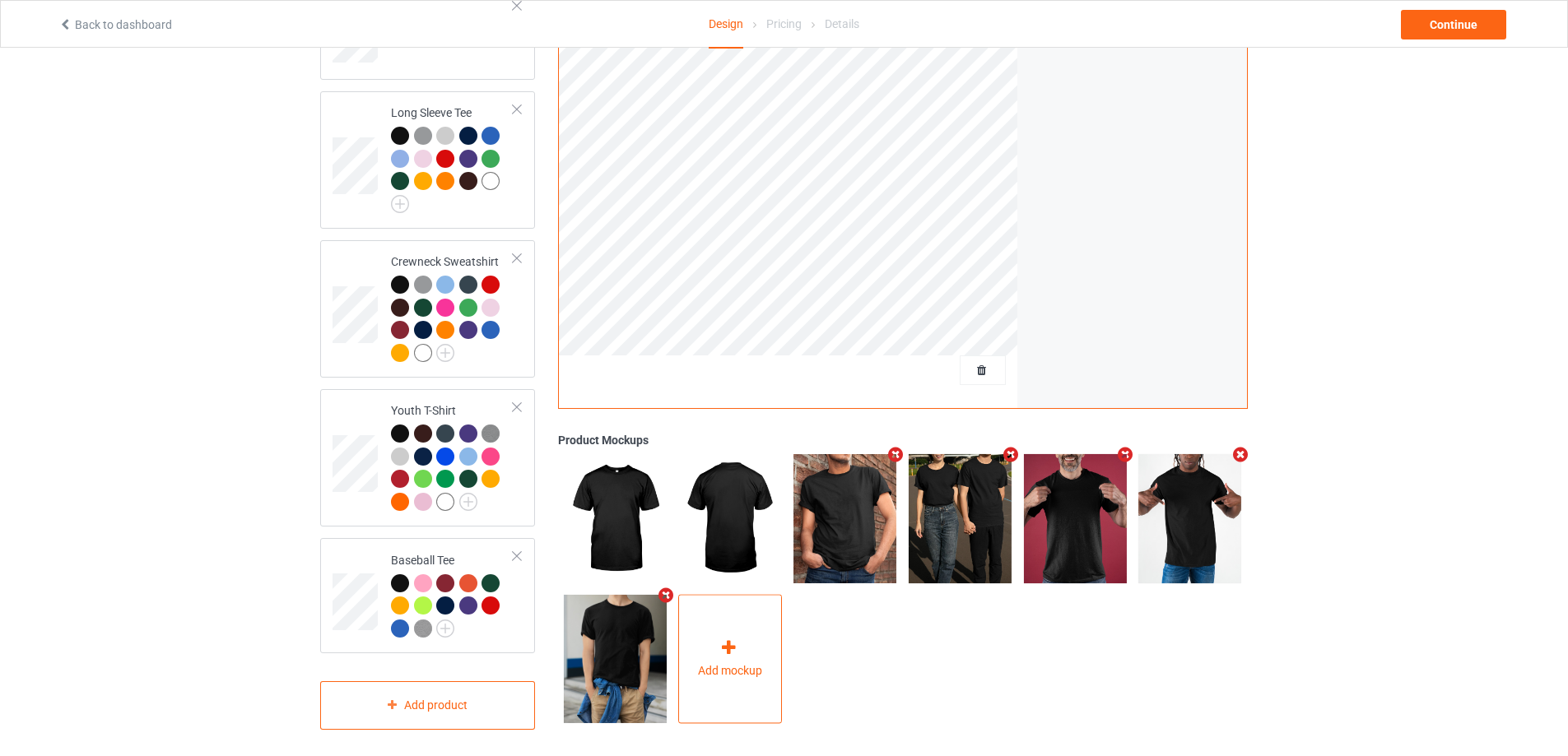
click at [733, 663] on span "Add mockup" at bounding box center [730, 670] width 65 height 16
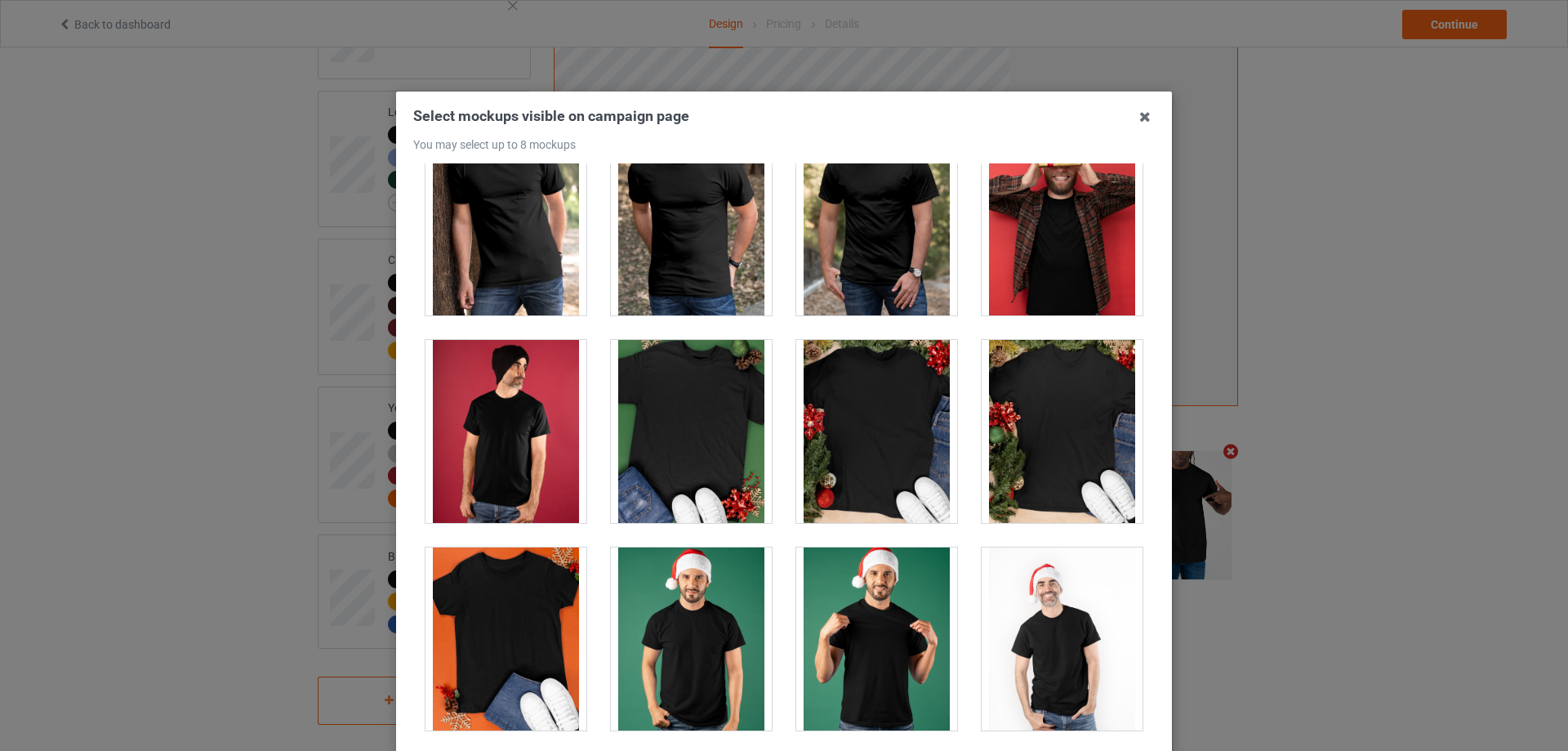
scroll to position [2153, 0]
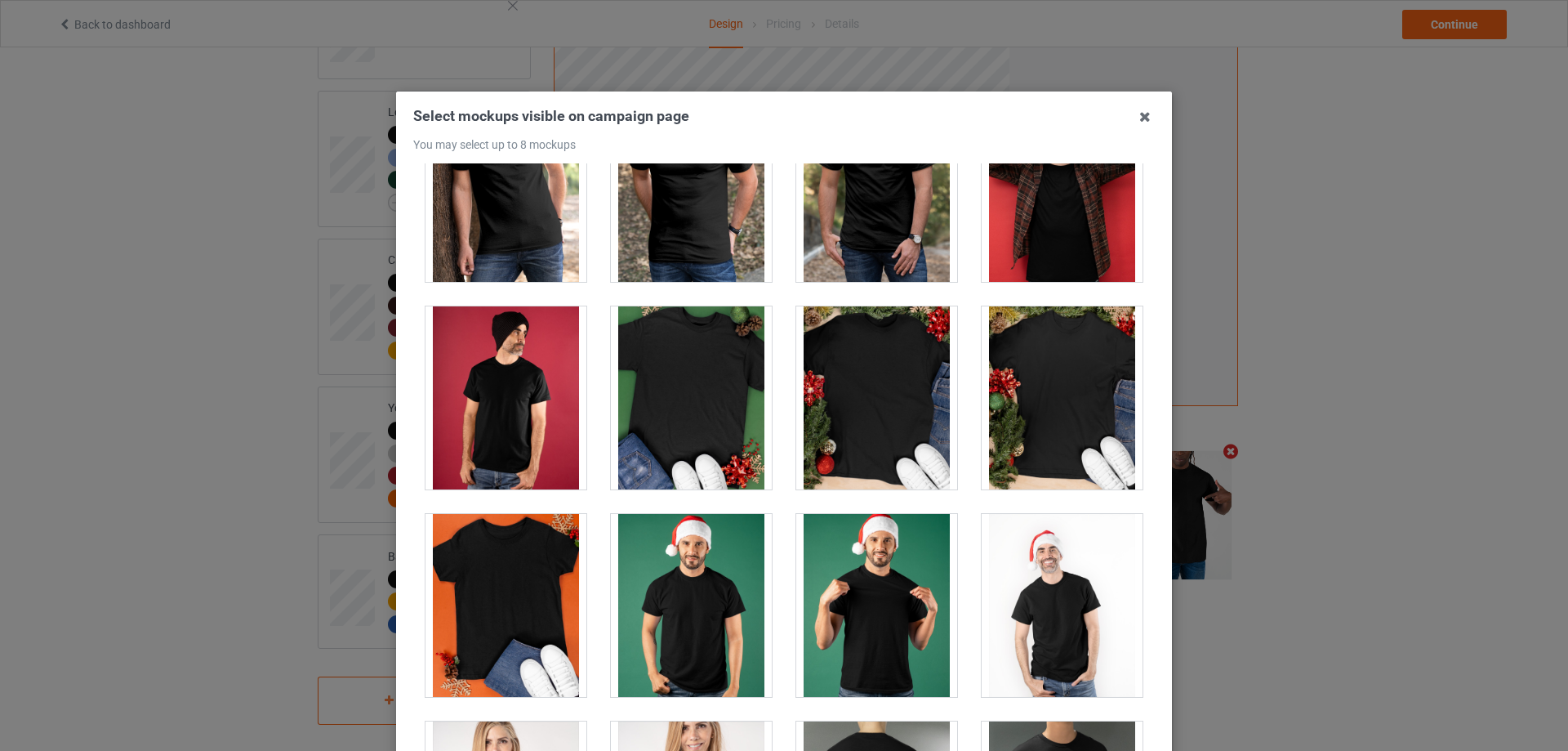
click at [915, 373] on div at bounding box center [876, 398] width 161 height 183
click at [911, 340] on div at bounding box center [876, 398] width 161 height 183
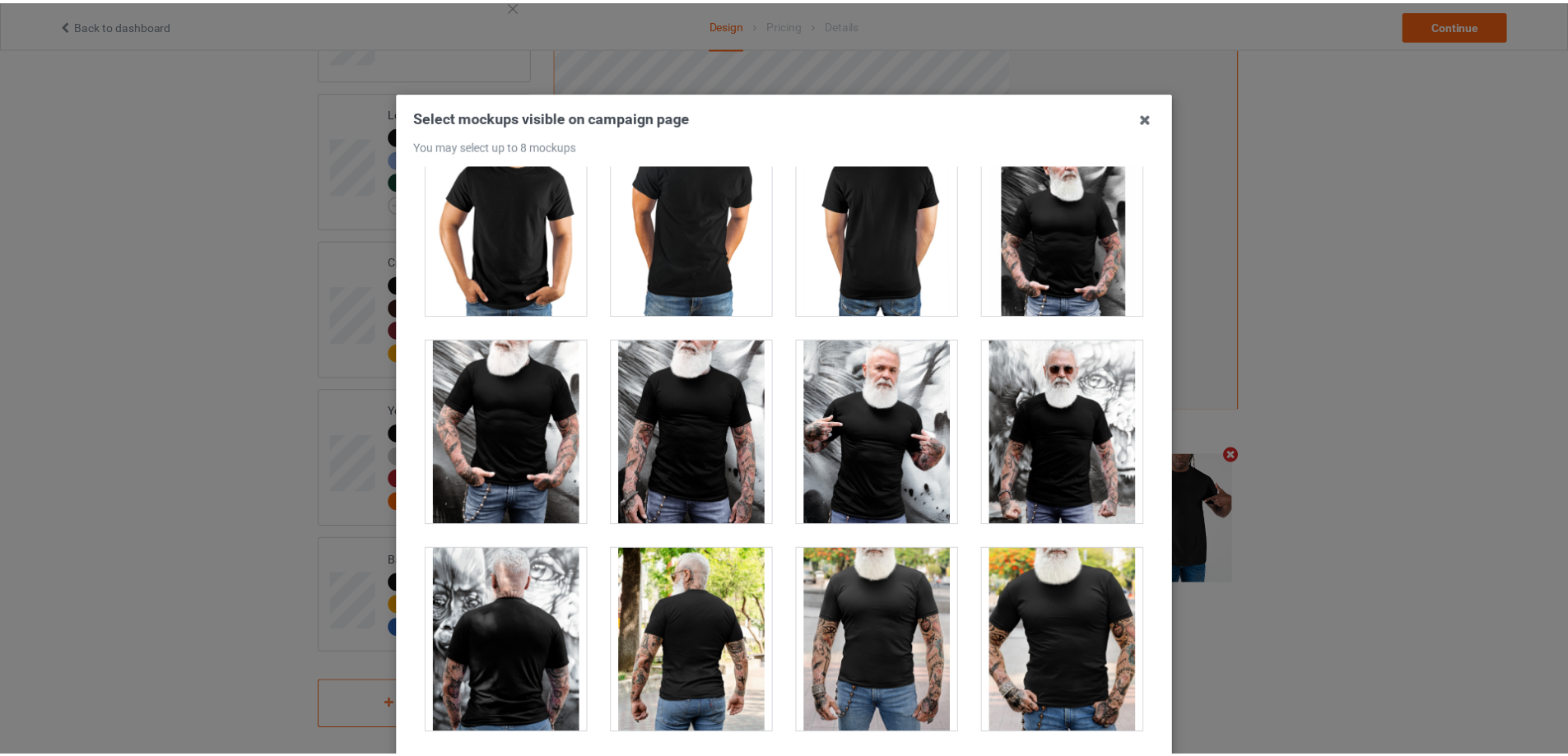
scroll to position [12917, 0]
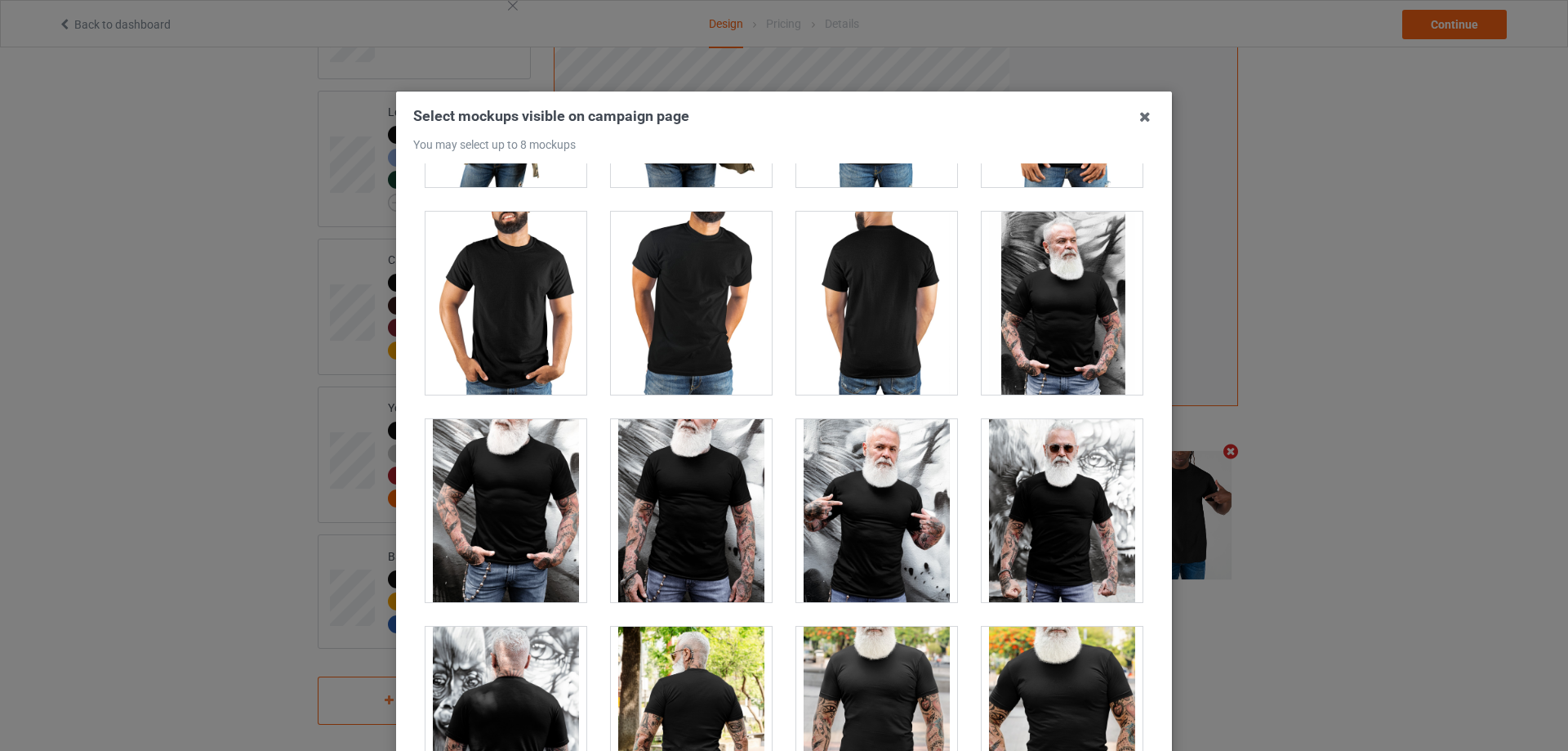
click at [1061, 338] on div at bounding box center [1062, 303] width 161 height 183
click at [1135, 121] on icon at bounding box center [1145, 116] width 26 height 26
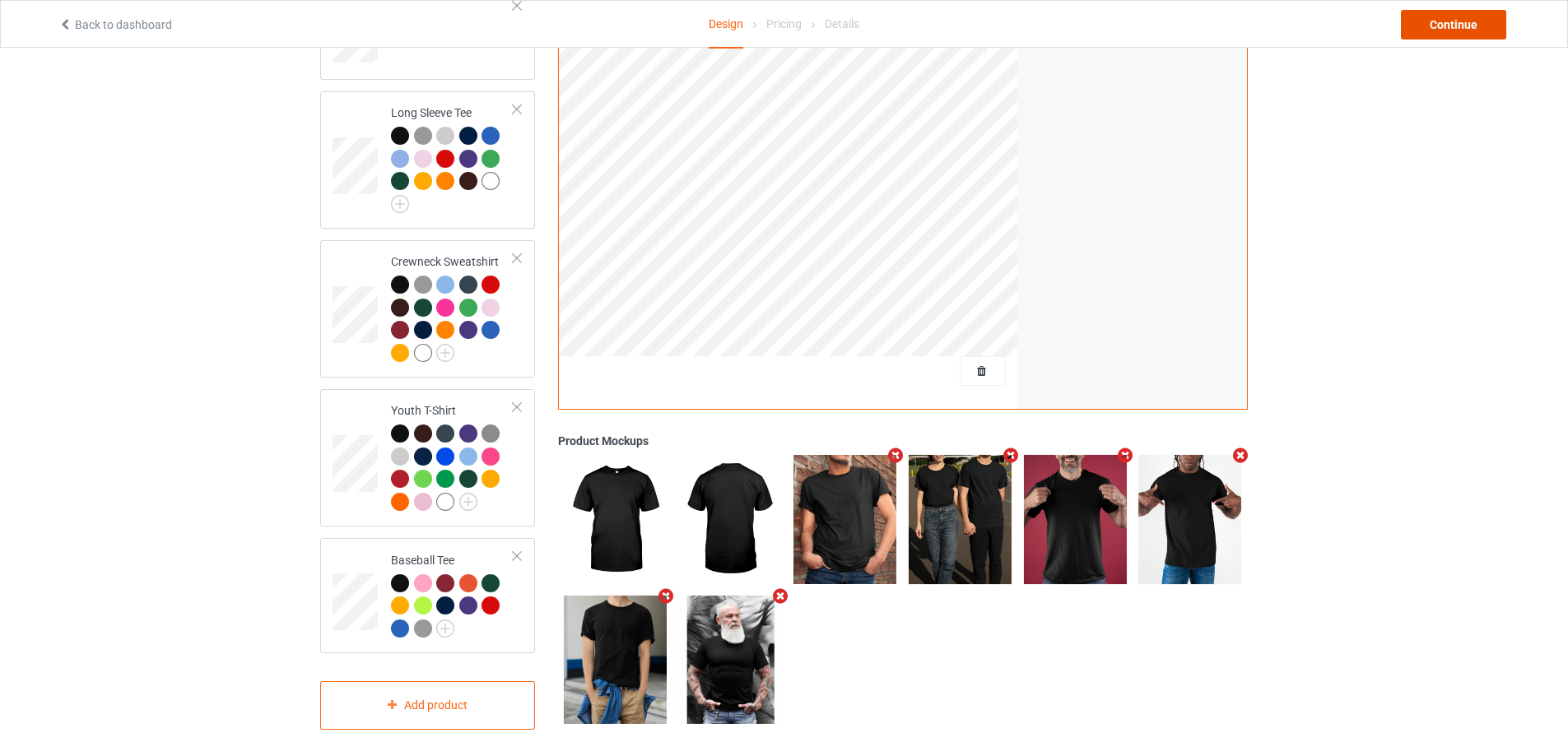
click at [1469, 20] on div "Continue" at bounding box center [1453, 25] width 105 height 30
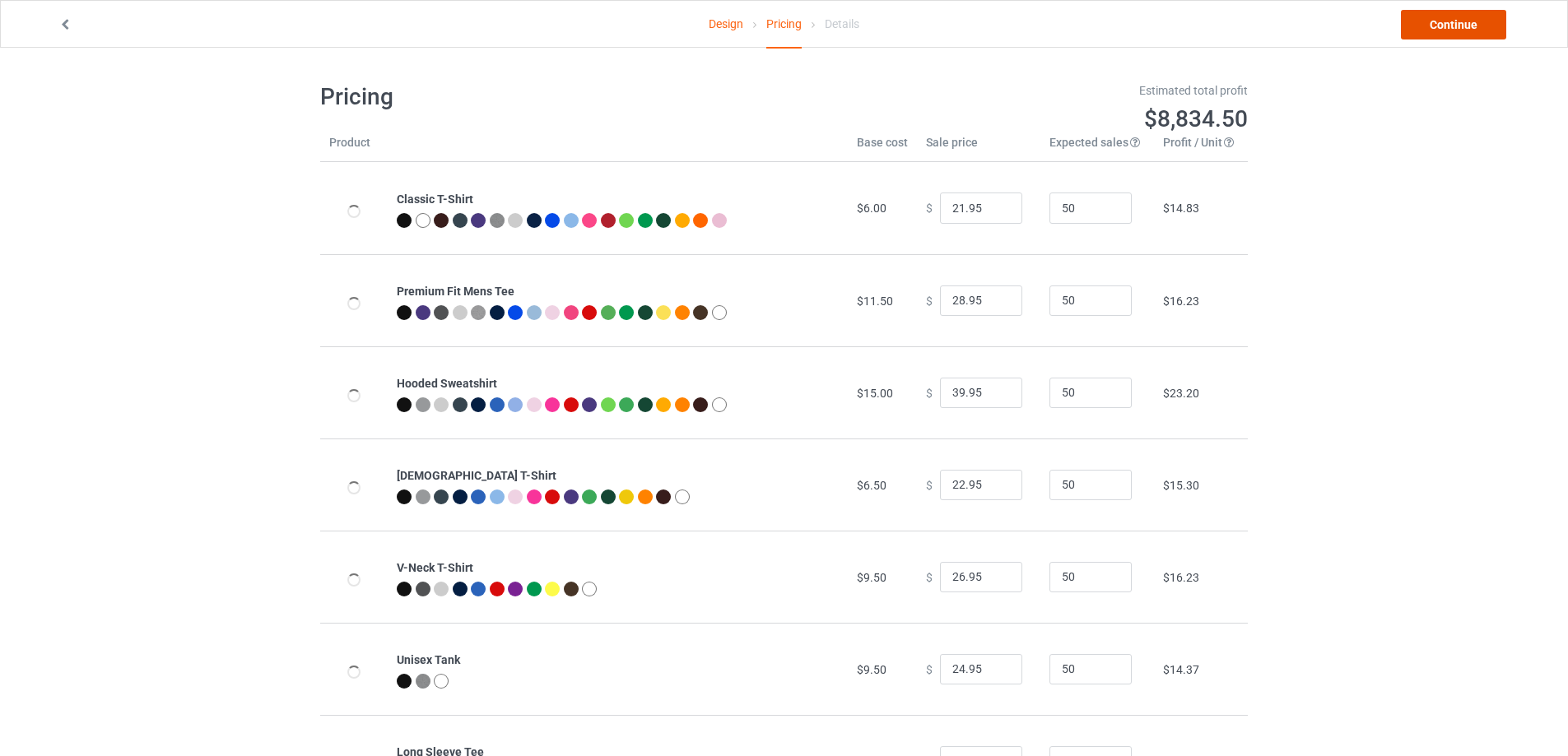
click at [1465, 28] on link "Continue" at bounding box center [1453, 25] width 105 height 30
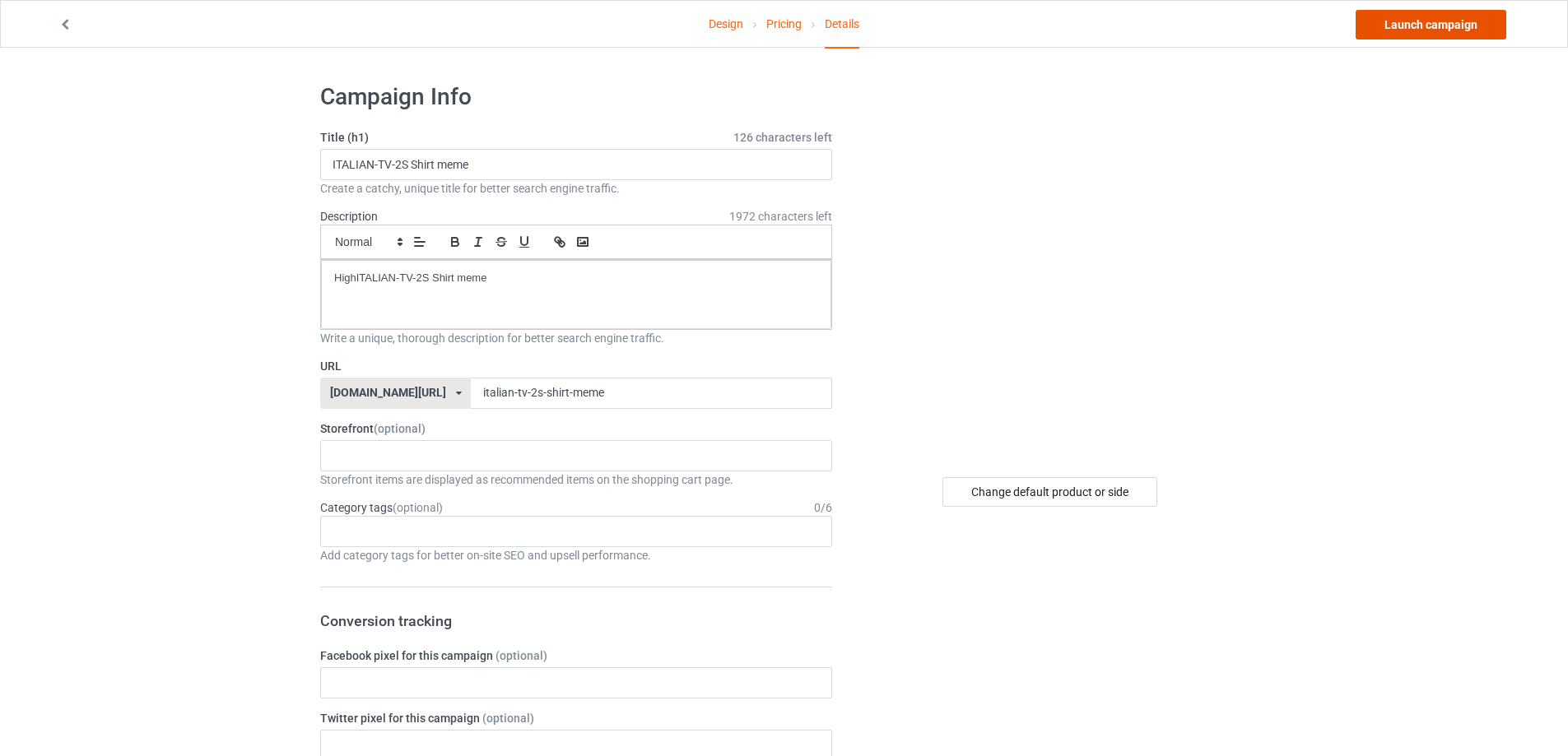
click at [1442, 27] on link "Launch campaign" at bounding box center [1430, 25] width 150 height 30
